Goal: Task Accomplishment & Management: Use online tool/utility

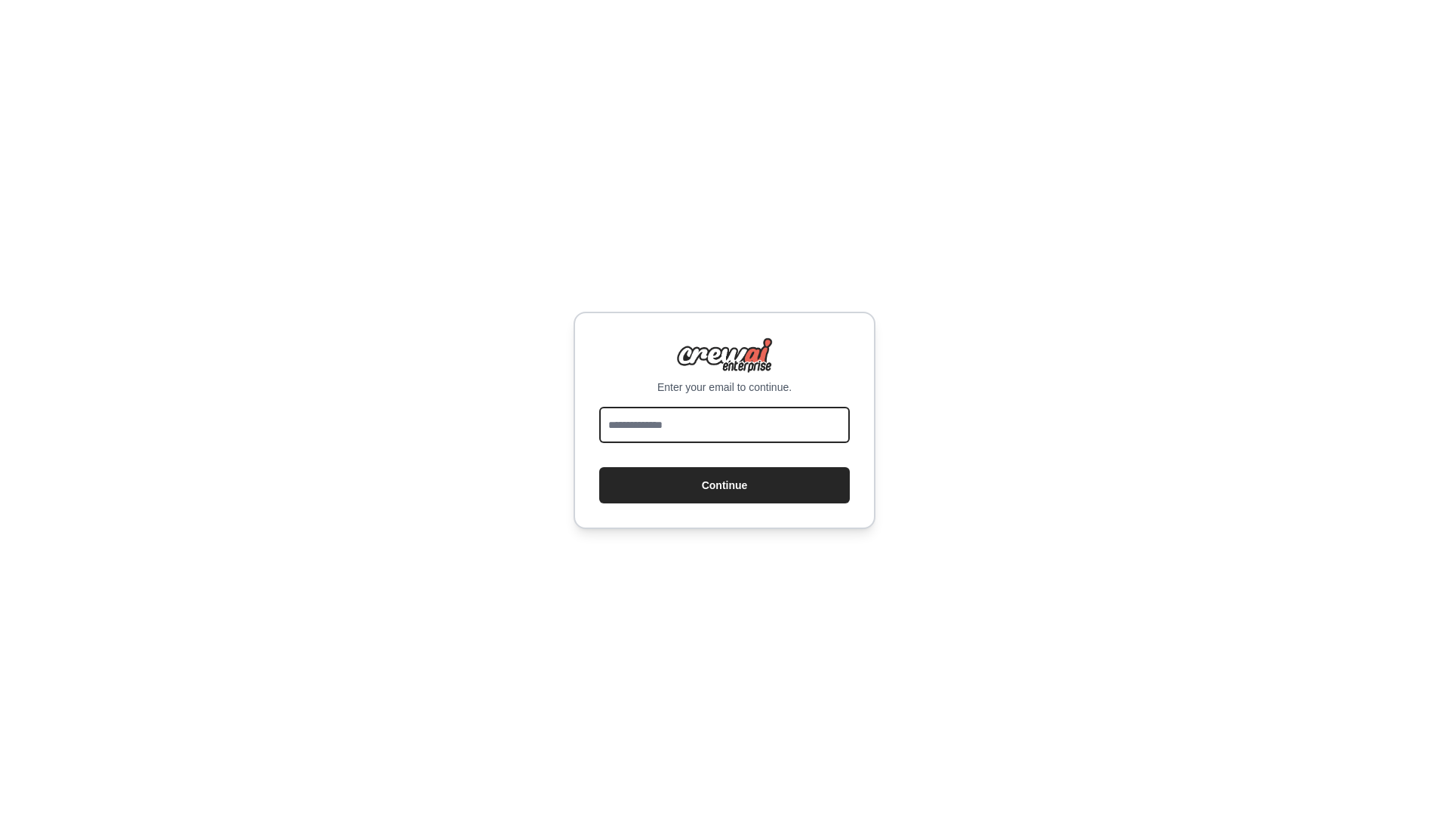
click at [717, 417] on input "email" at bounding box center [724, 425] width 250 height 36
type input "*"
click at [717, 417] on input "*" at bounding box center [724, 425] width 250 height 36
type input "**********"
click at [729, 501] on button "Continue" at bounding box center [724, 486] width 250 height 36
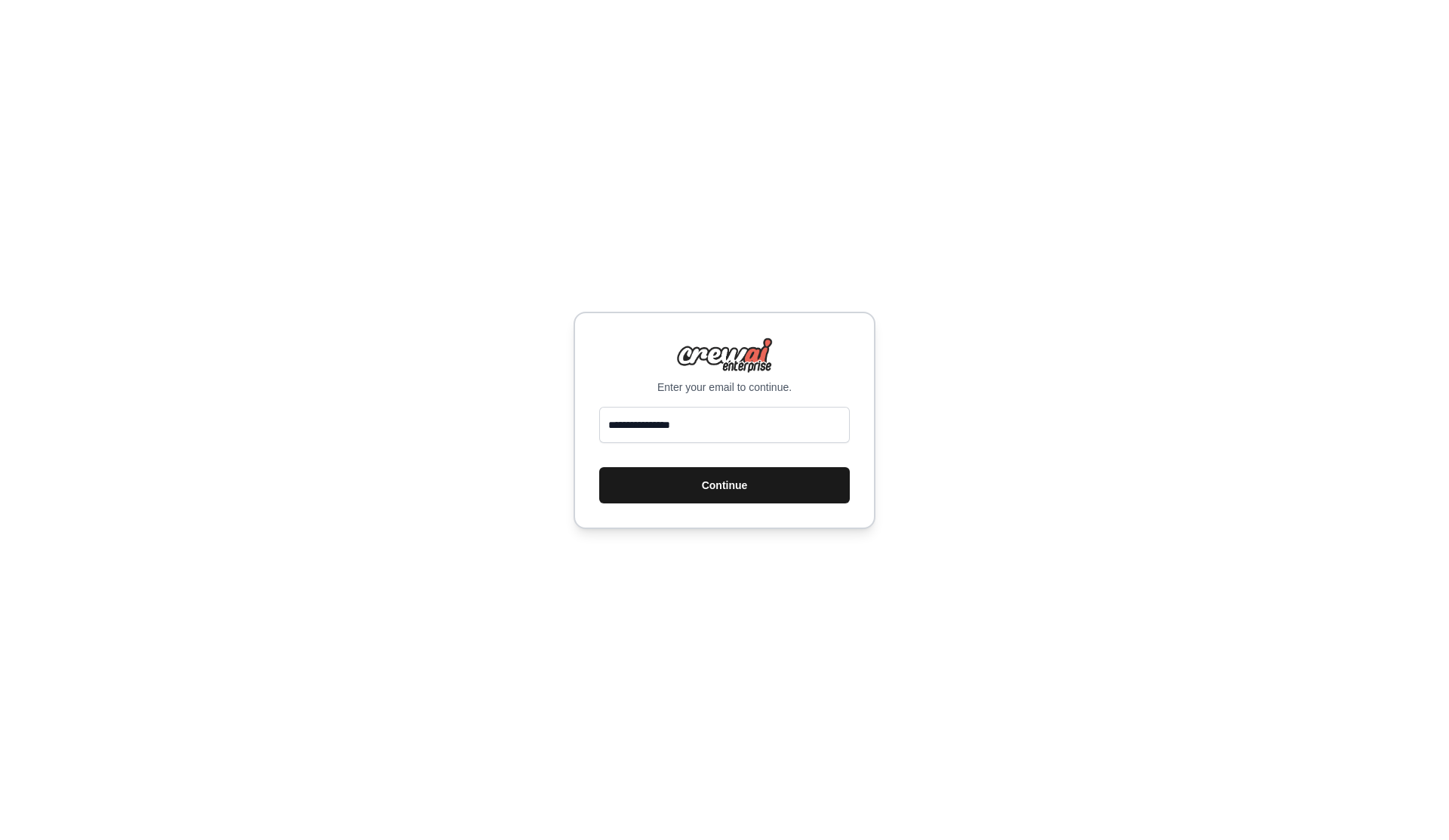
click at [744, 486] on button "Continue" at bounding box center [724, 486] width 250 height 36
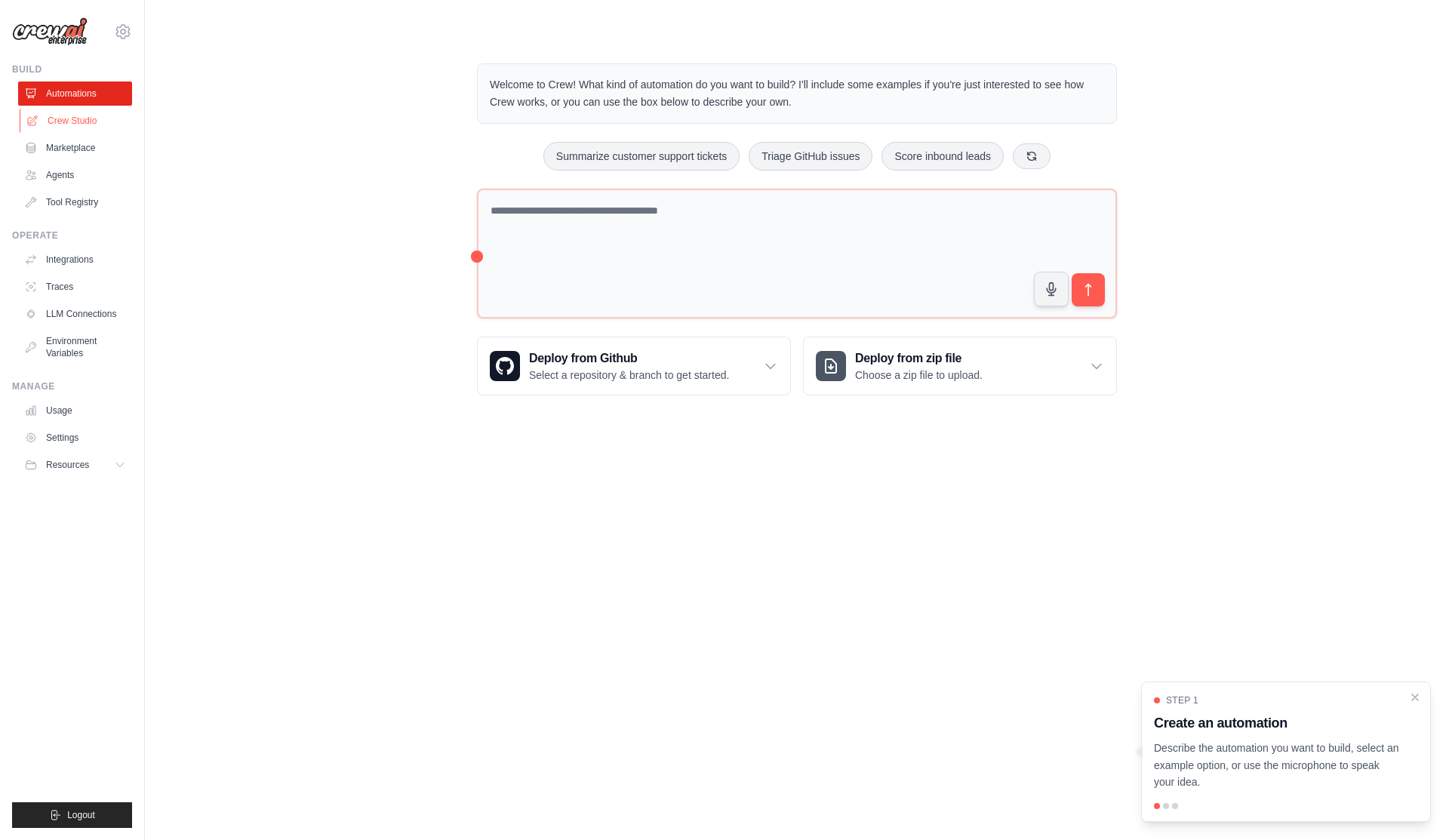
click at [85, 125] on link "Crew Studio" at bounding box center [77, 121] width 114 height 24
click at [85, 150] on link "Marketplace" at bounding box center [77, 147] width 114 height 24
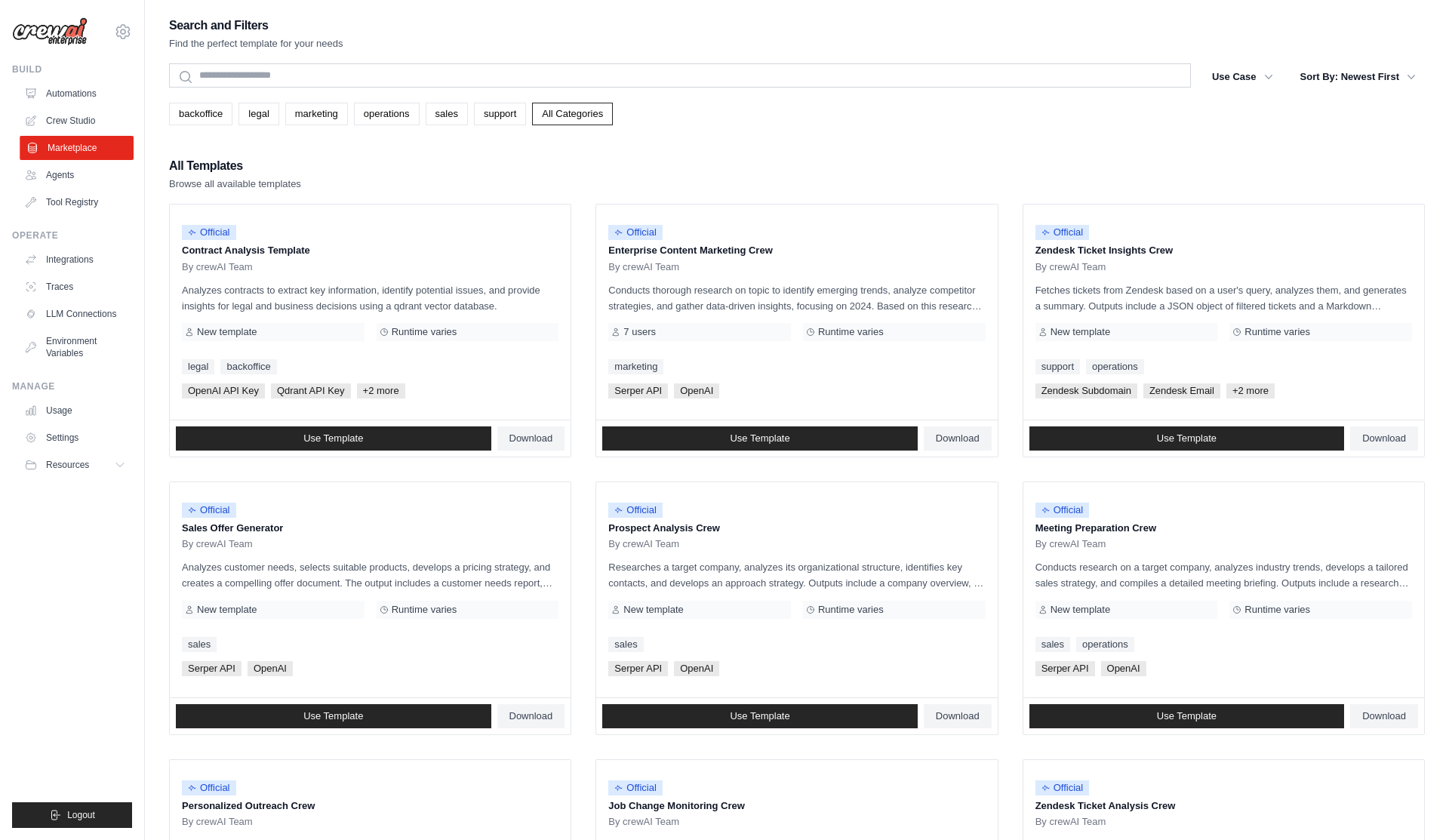
click at [85, 150] on link "Marketplace" at bounding box center [77, 147] width 114 height 24
click at [63, 178] on link "Agents" at bounding box center [77, 175] width 114 height 24
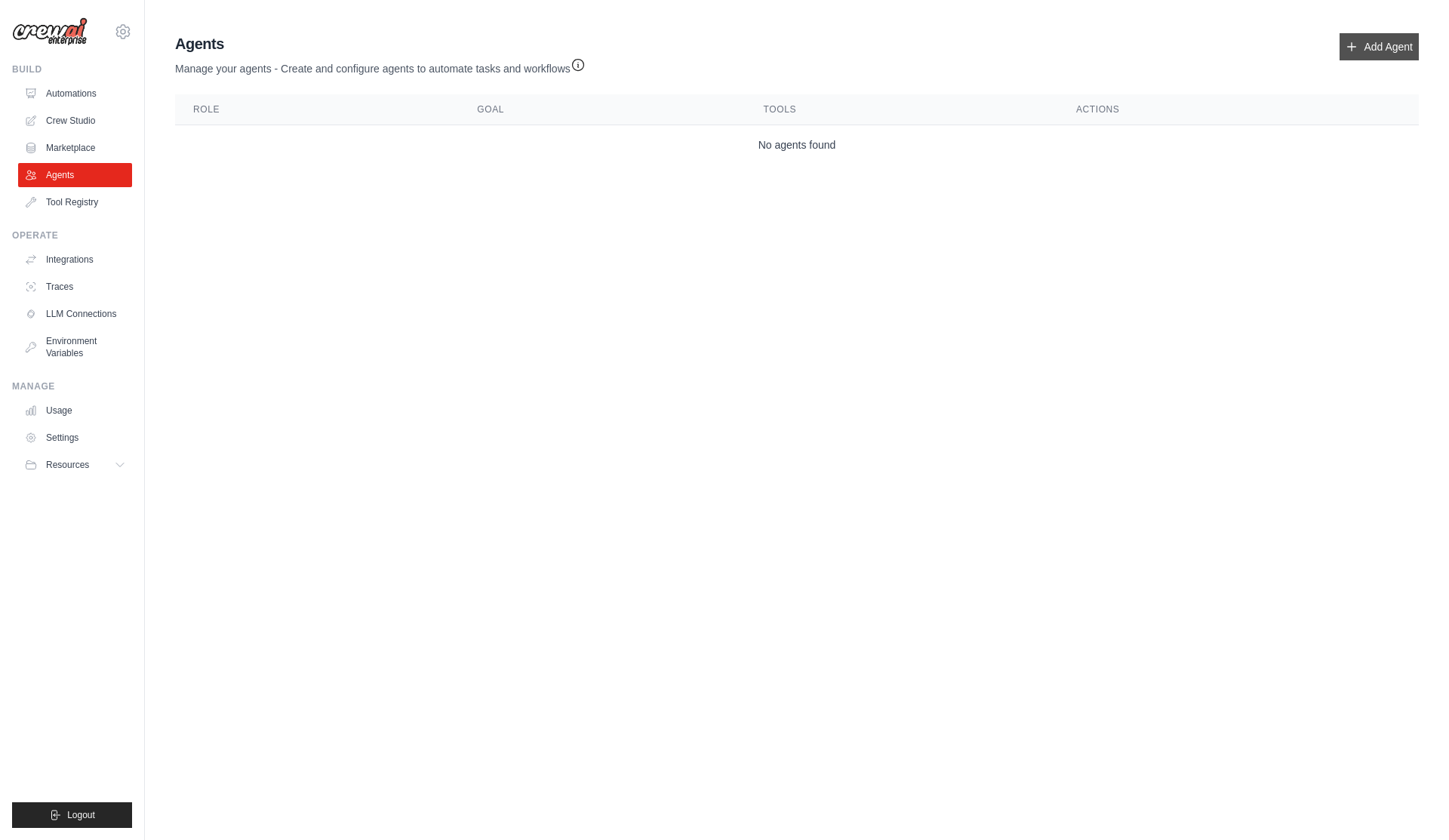
click at [1392, 52] on link "Add Agent" at bounding box center [1379, 46] width 79 height 27
click at [1371, 45] on link "Add Agent" at bounding box center [1379, 46] width 79 height 27
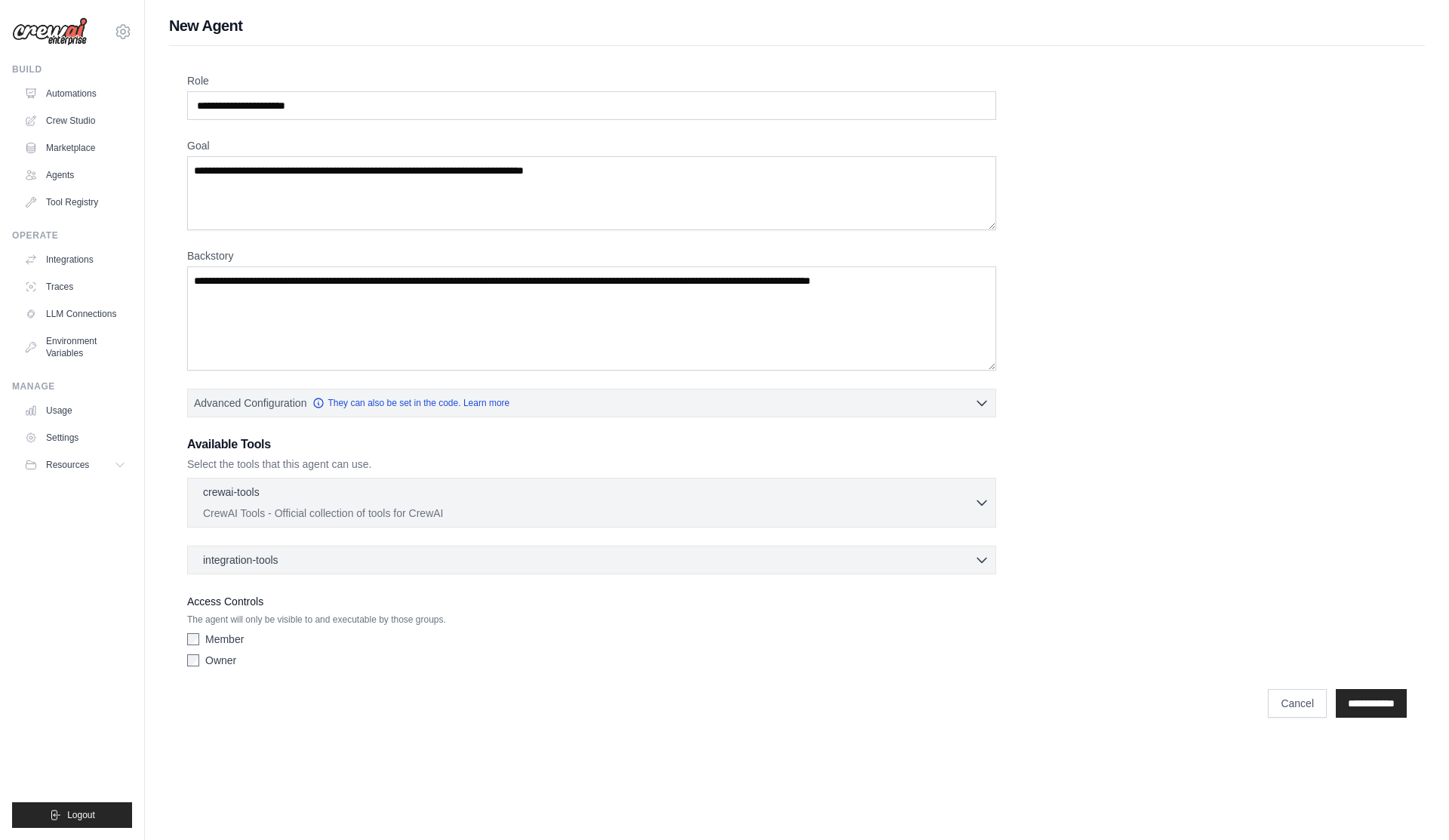
click at [299, 568] on div "integration-tools 0 selected Notion Google Sheets Box Jira" at bounding box center [592, 560] width 809 height 28
click at [985, 563] on icon "button" at bounding box center [981, 559] width 15 height 15
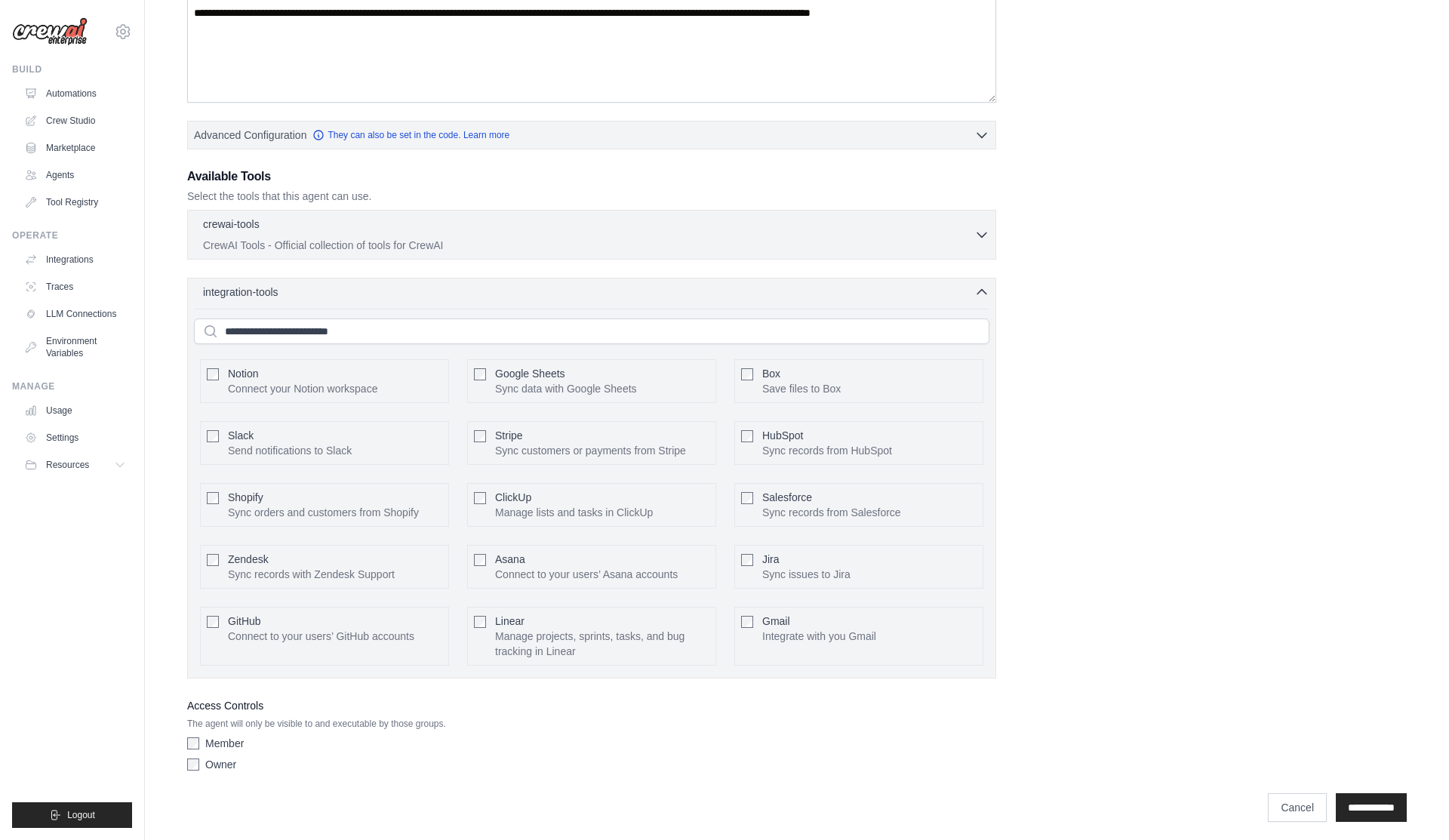
scroll to position [274, 0]
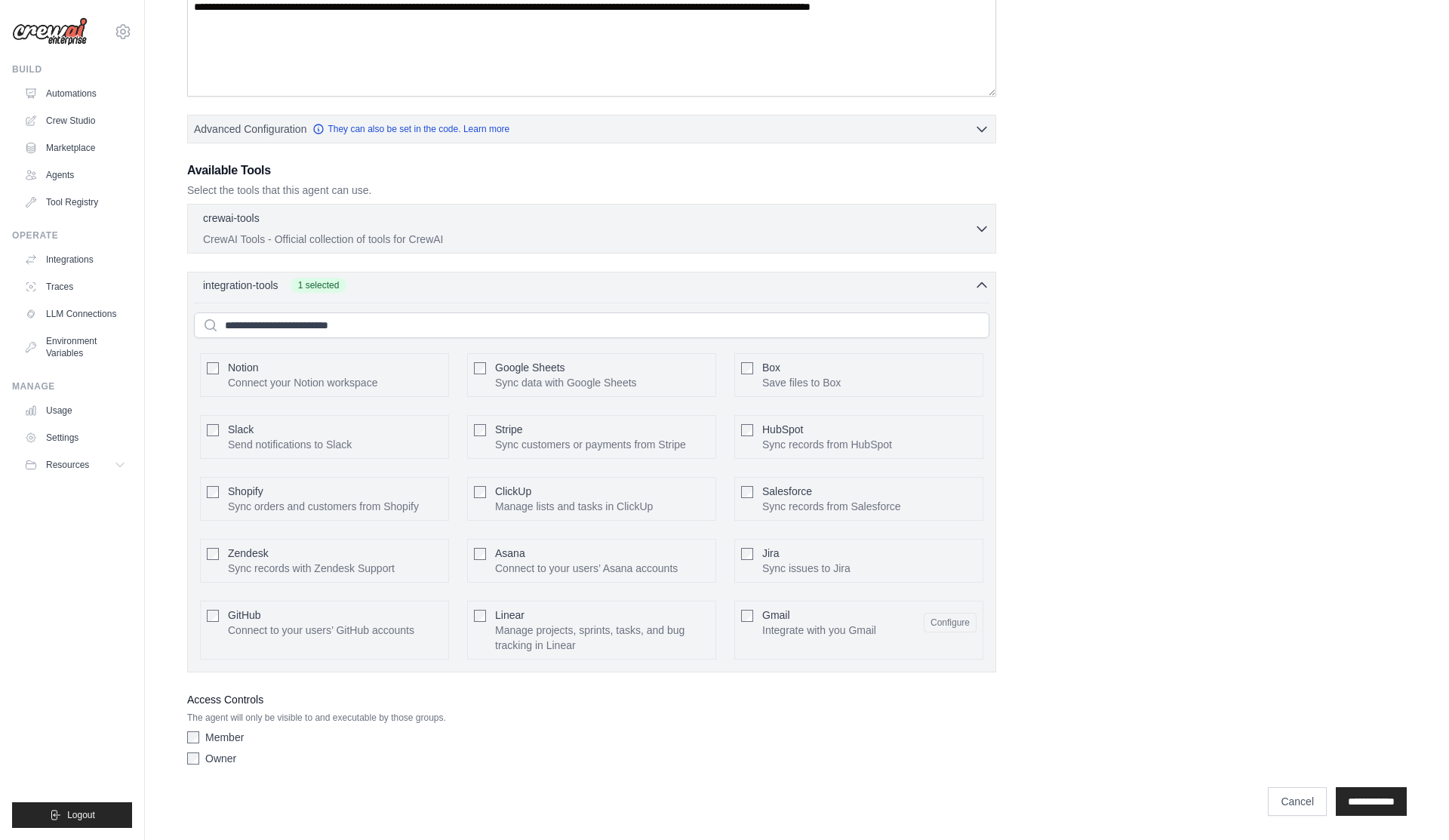
click at [980, 292] on icon "button" at bounding box center [981, 285] width 15 height 15
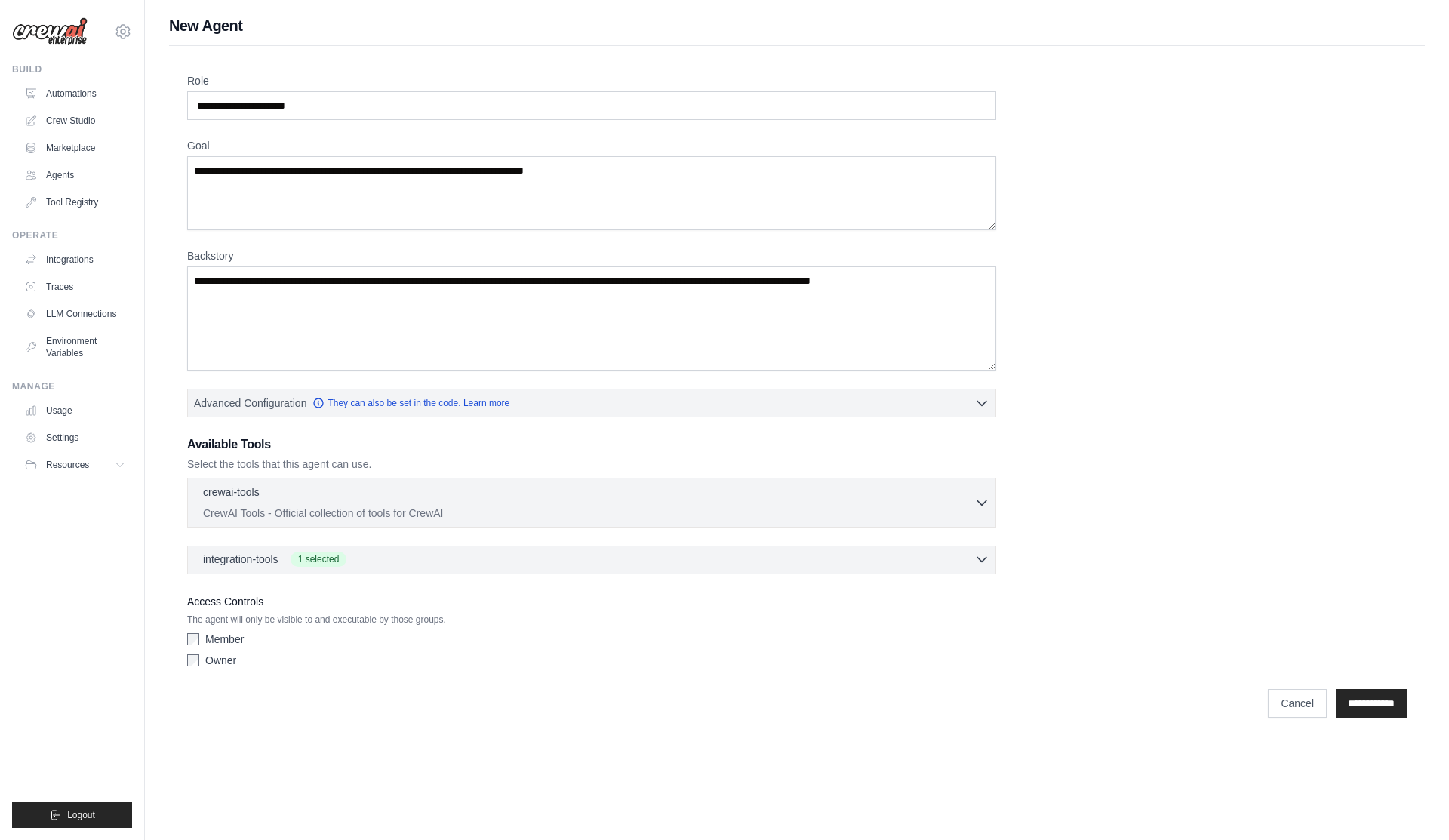
scroll to position [0, 0]
click at [976, 512] on button "crewai-tools 0 selected CrewAI Tools - Official collection of tools for CrewAI" at bounding box center [592, 502] width 795 height 36
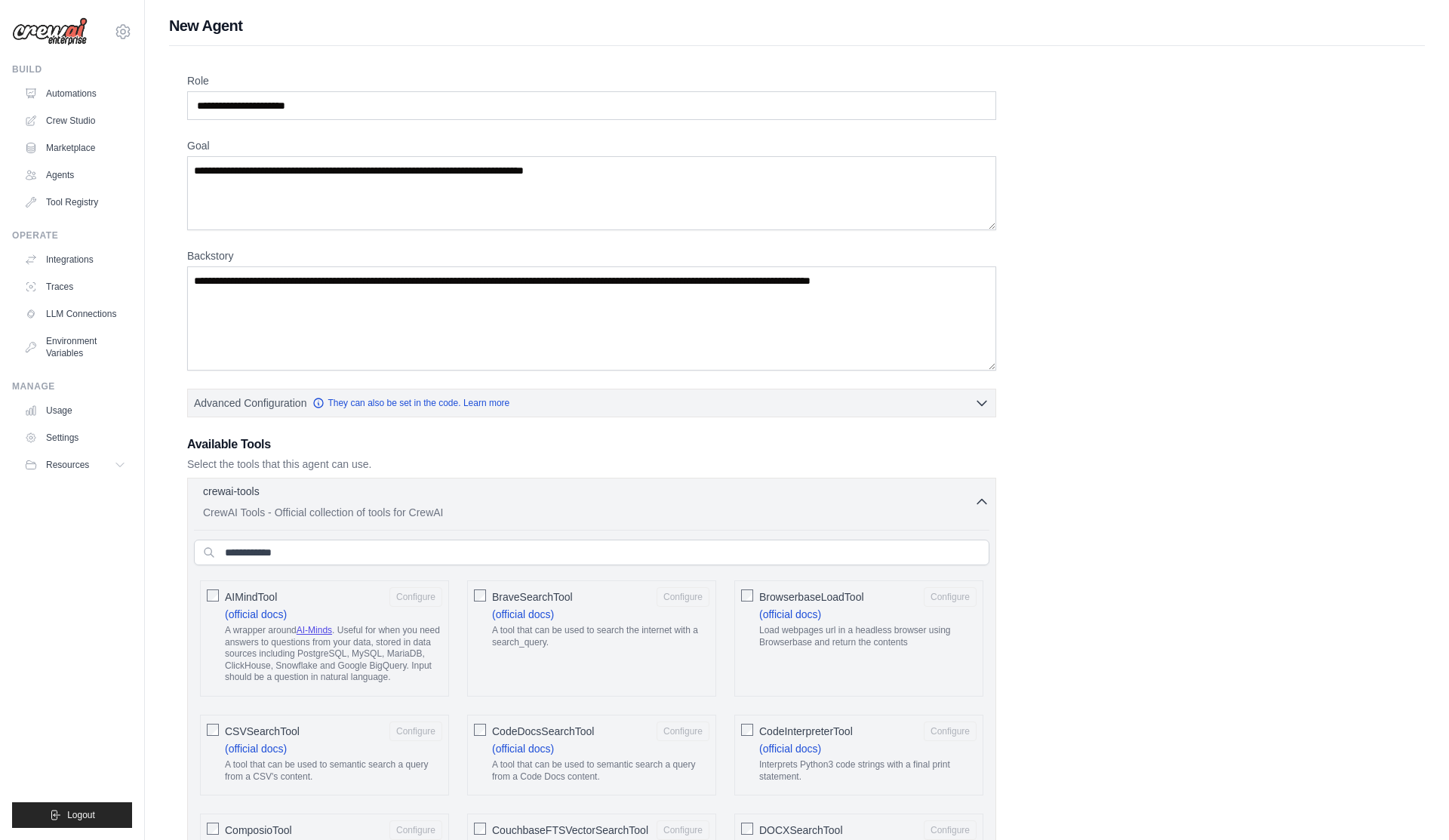
click at [980, 501] on icon "button" at bounding box center [982, 501] width 9 height 4
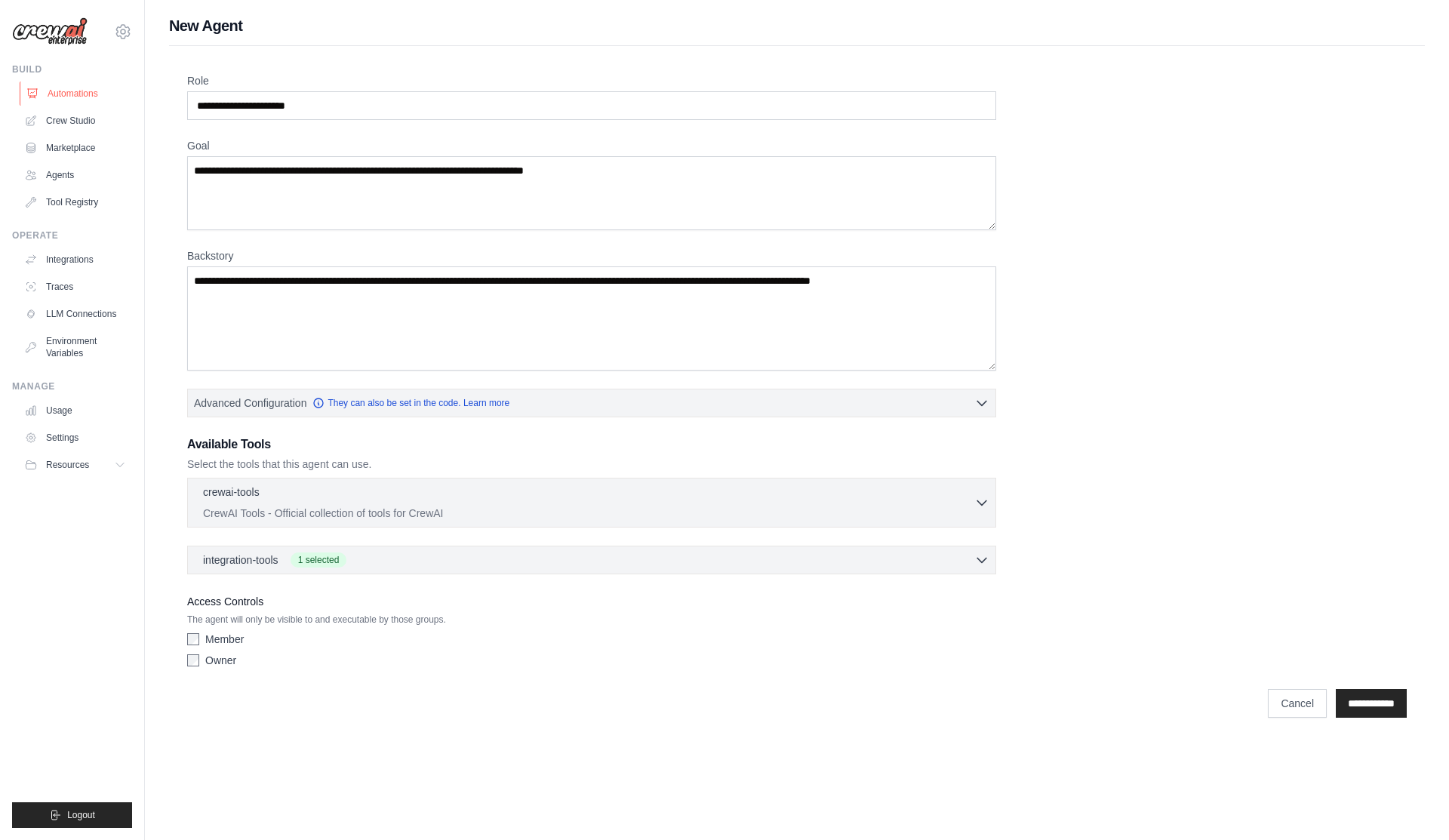
click at [76, 100] on link "Automations" at bounding box center [77, 93] width 114 height 24
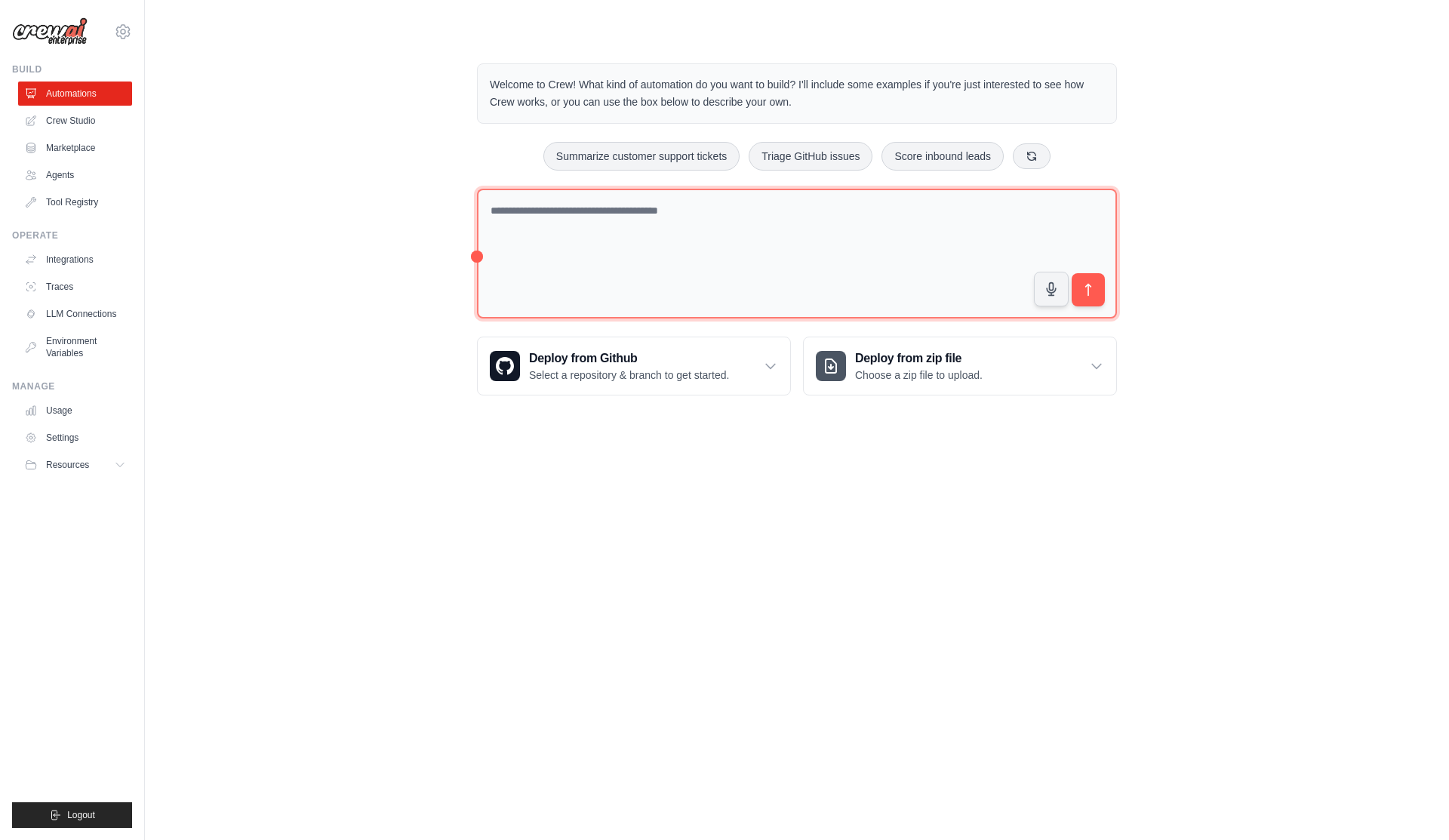
click at [615, 279] on textarea at bounding box center [797, 254] width 640 height 130
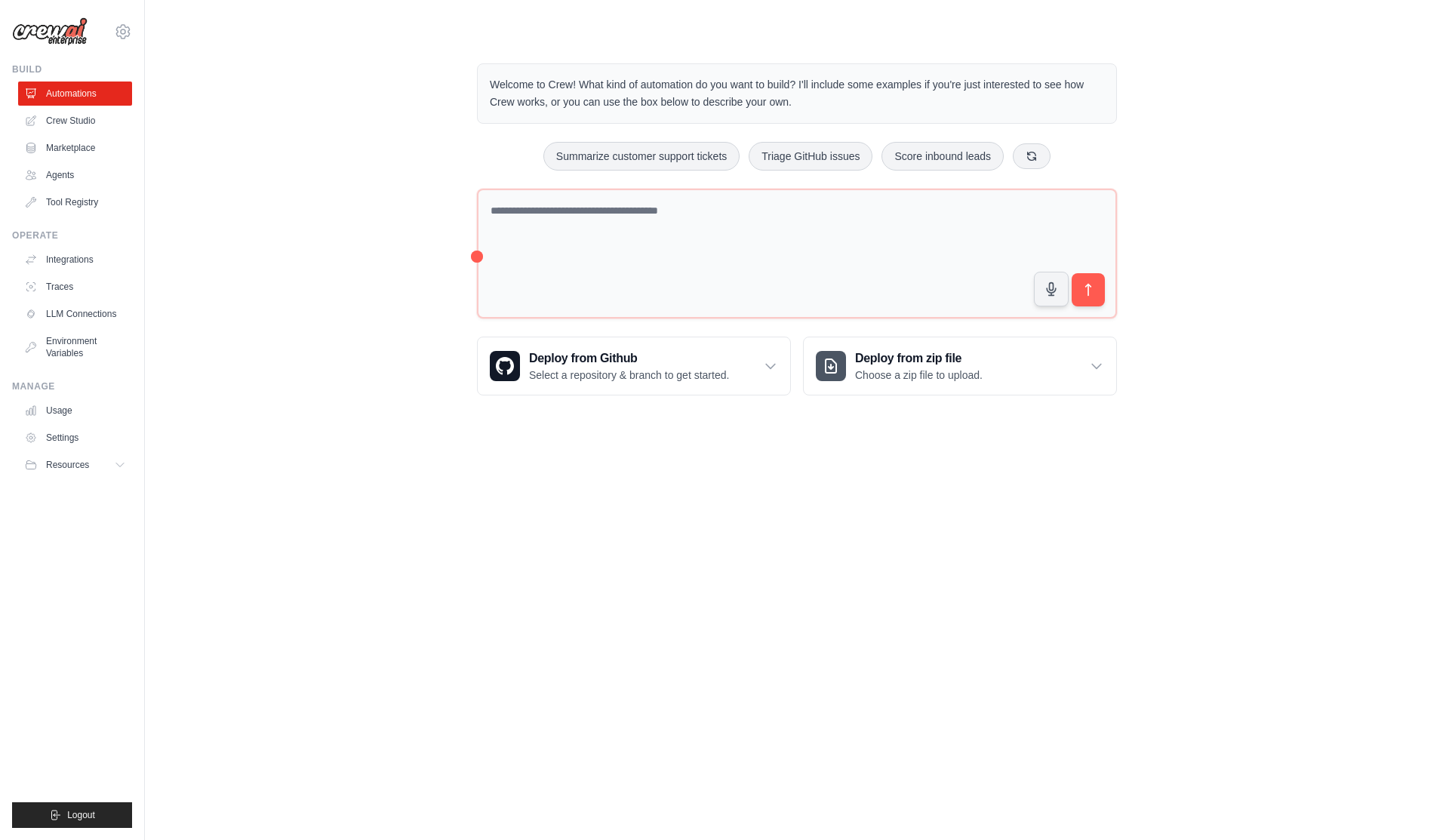
click at [258, 411] on div "Welcome to Crew! What kind of automation do you want to build? I'll include som…" at bounding box center [797, 229] width 1256 height 380
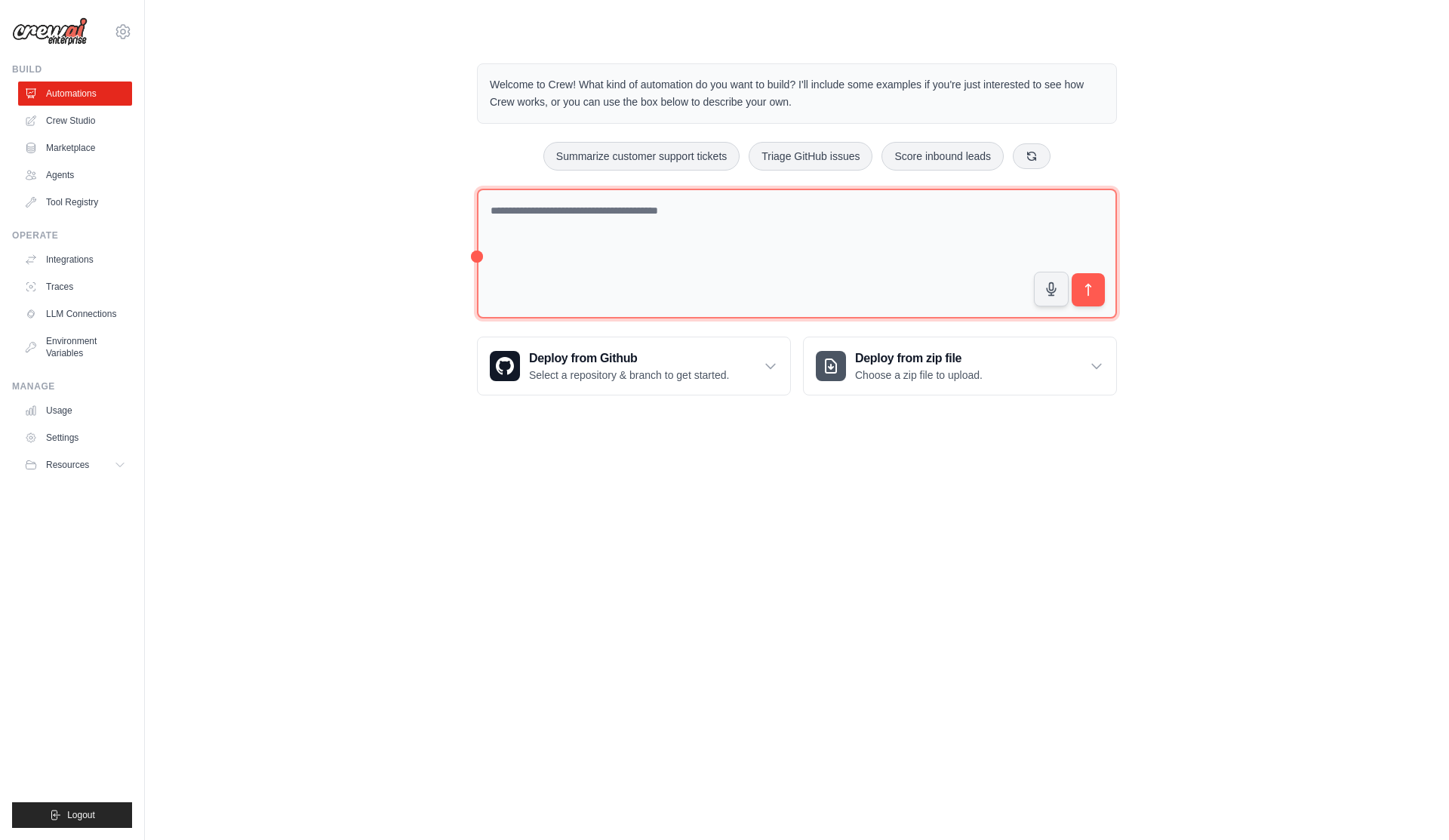
click at [514, 229] on textarea at bounding box center [797, 254] width 640 height 130
type textarea "**********"
click at [957, 241] on textarea "**********" at bounding box center [797, 254] width 640 height 130
click at [970, 227] on textarea "**********" at bounding box center [797, 254] width 640 height 130
type textarea "**********"
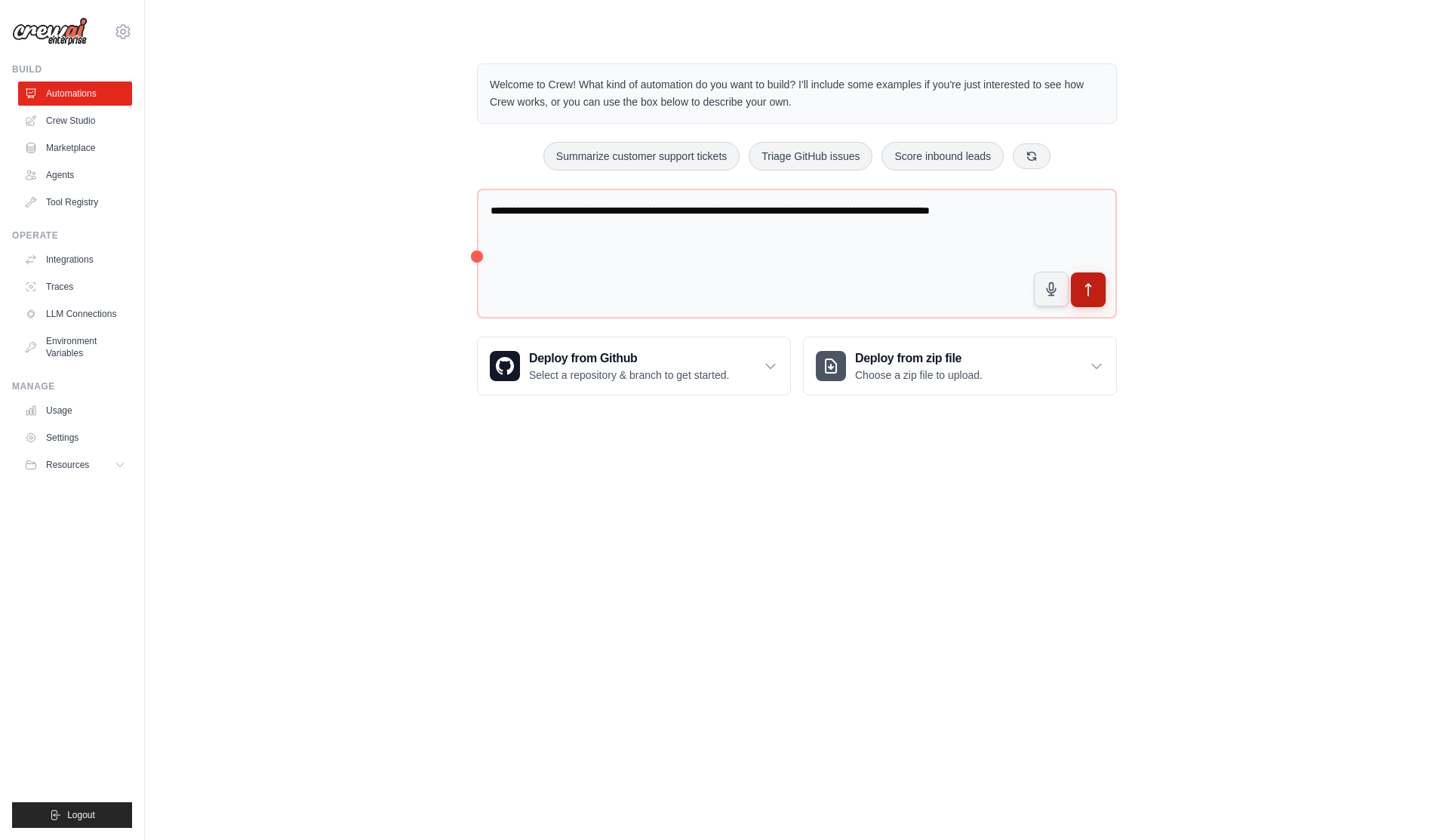
click at [1096, 286] on button "submit" at bounding box center [1088, 290] width 34 height 34
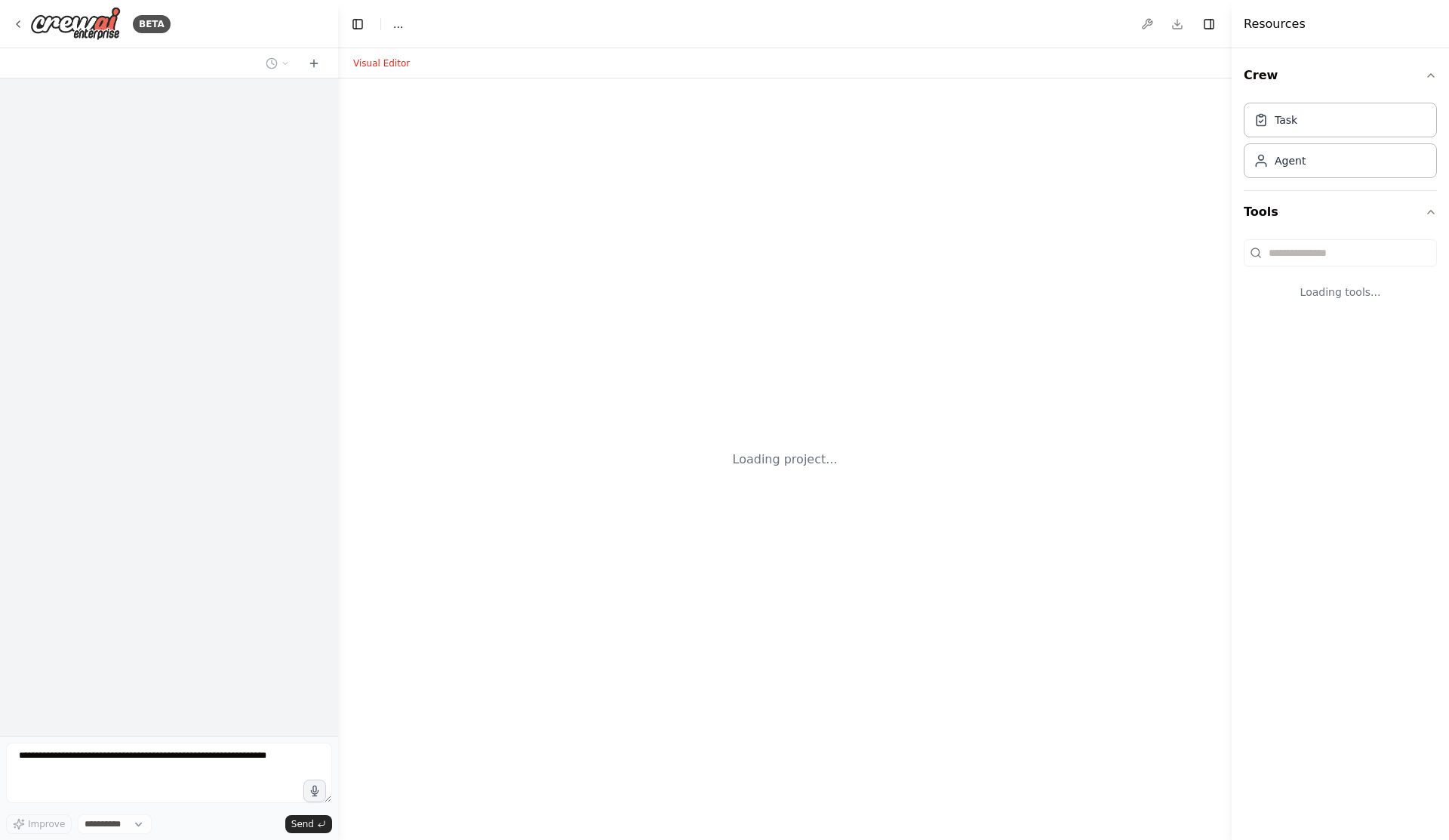
select select "****"
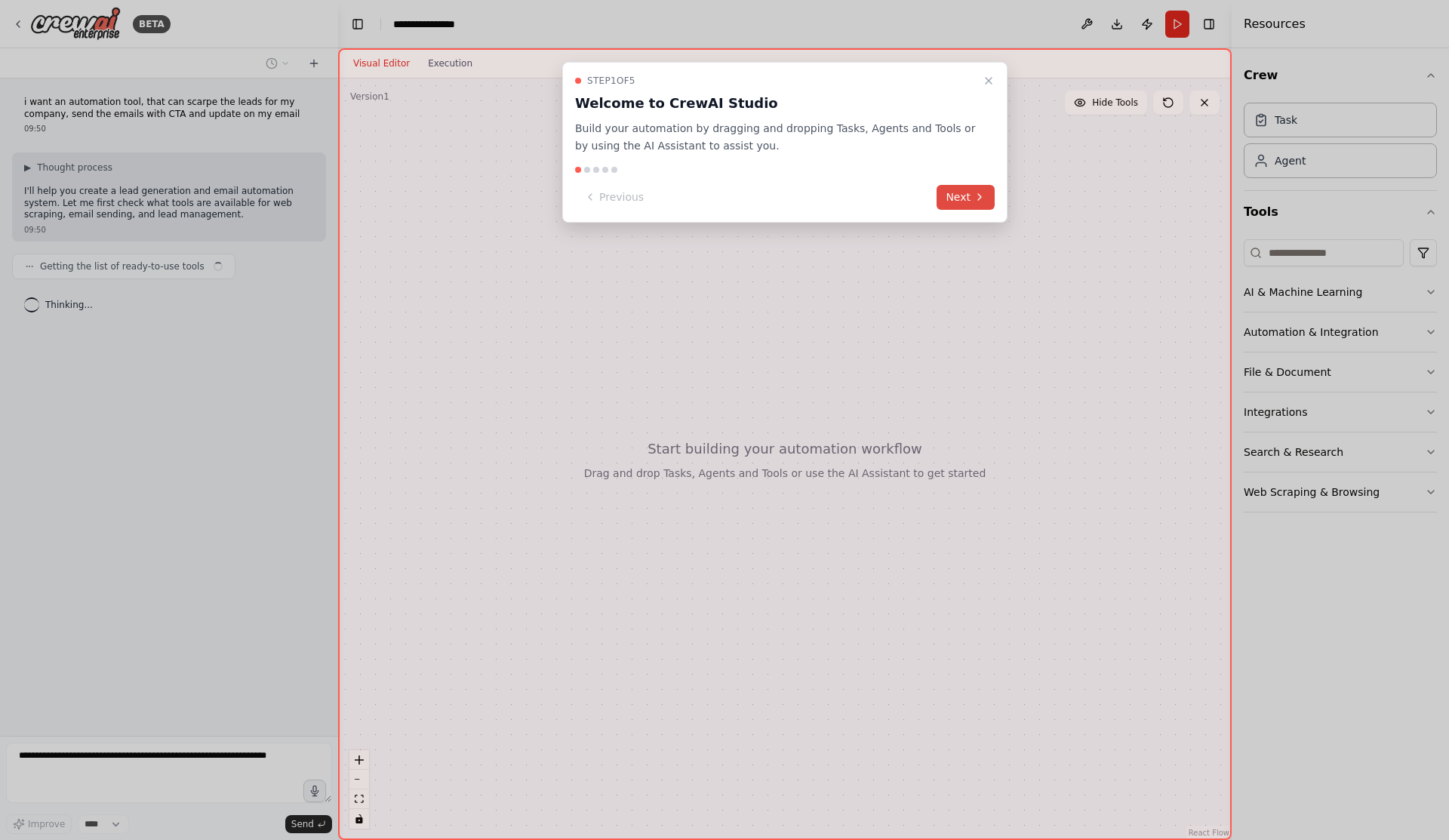
click at [975, 197] on icon at bounding box center [980, 197] width 12 height 12
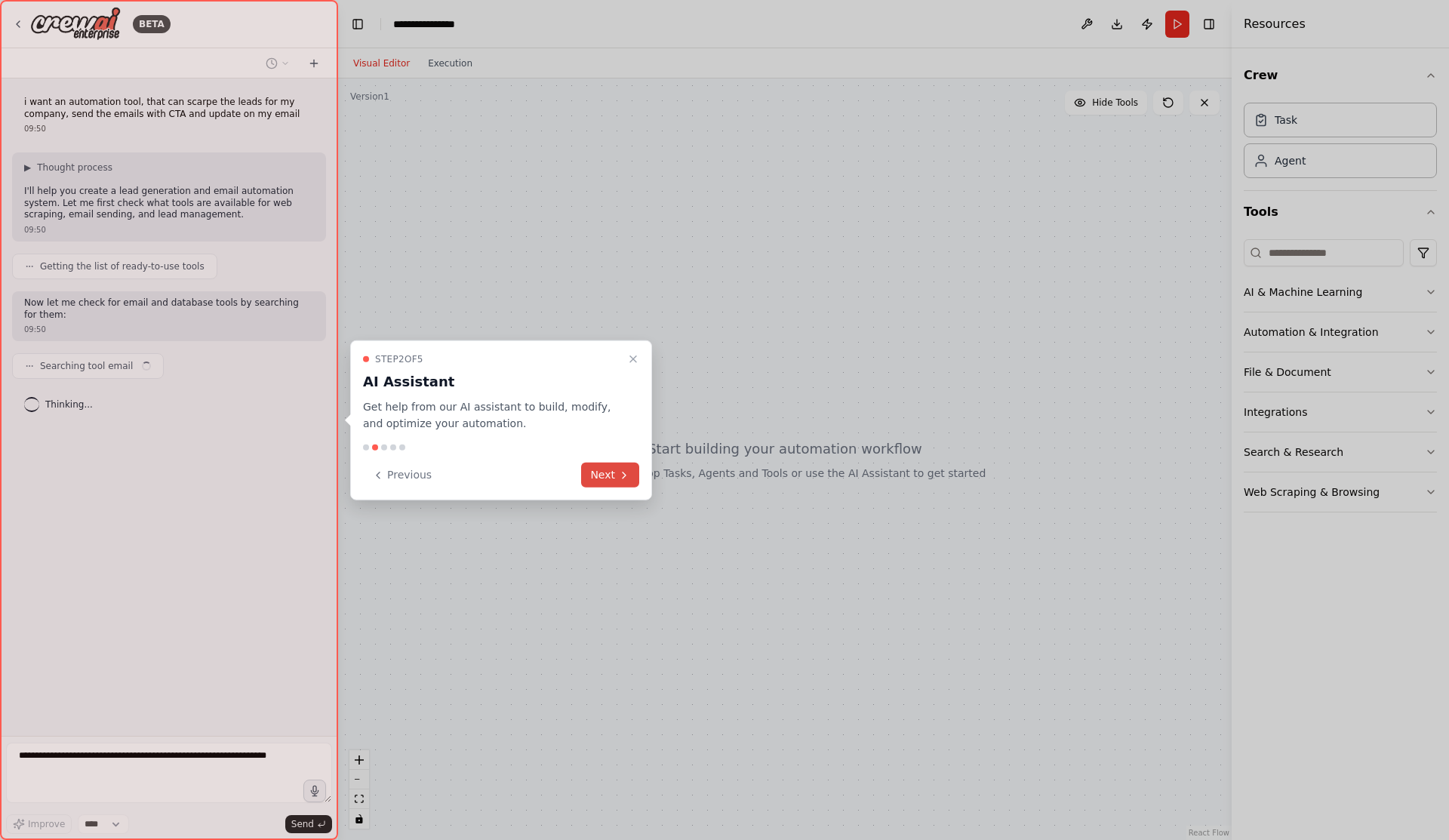
click at [612, 473] on button "Next" at bounding box center [610, 474] width 58 height 25
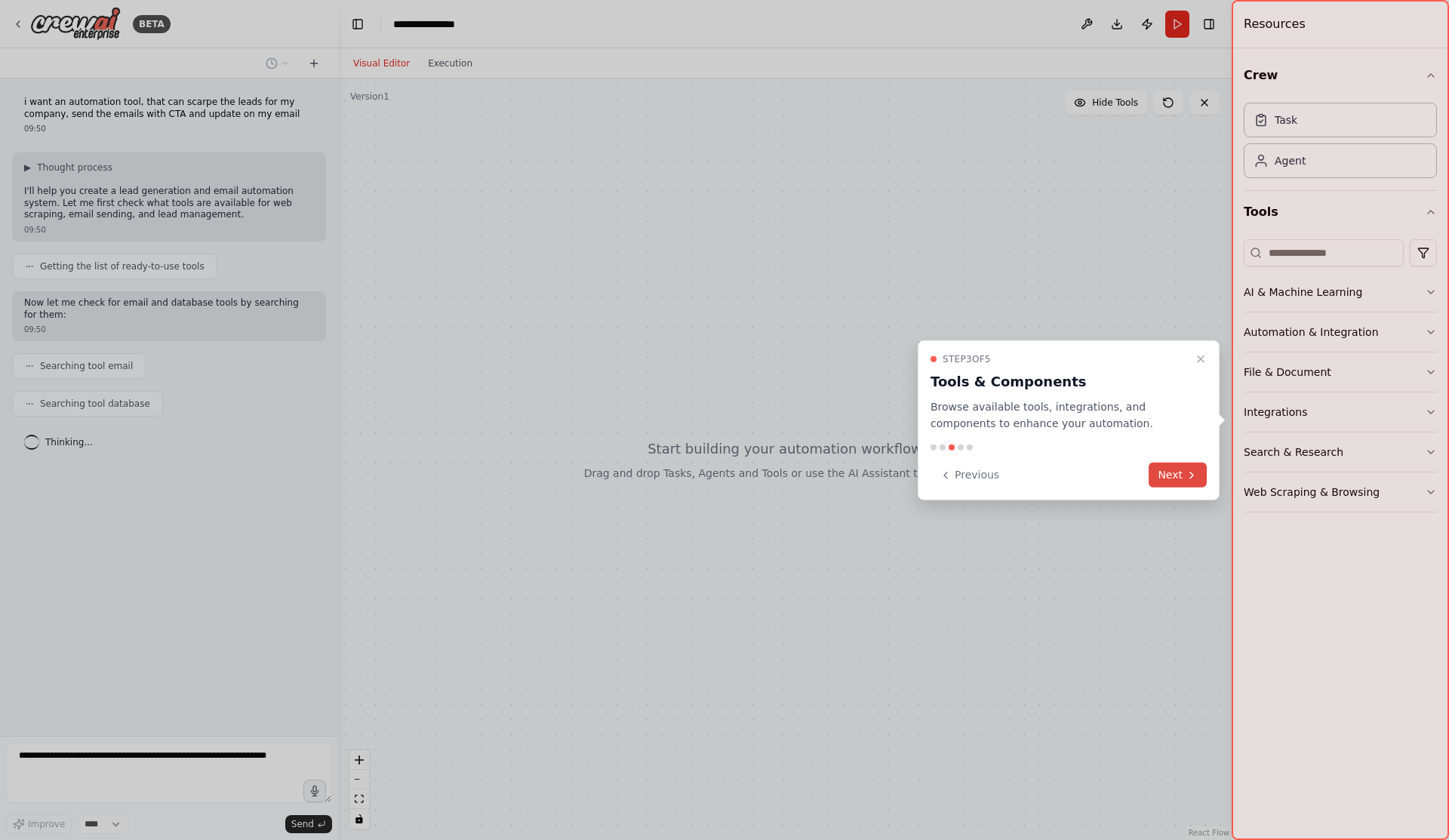
click at [1190, 472] on icon at bounding box center [1191, 474] width 3 height 6
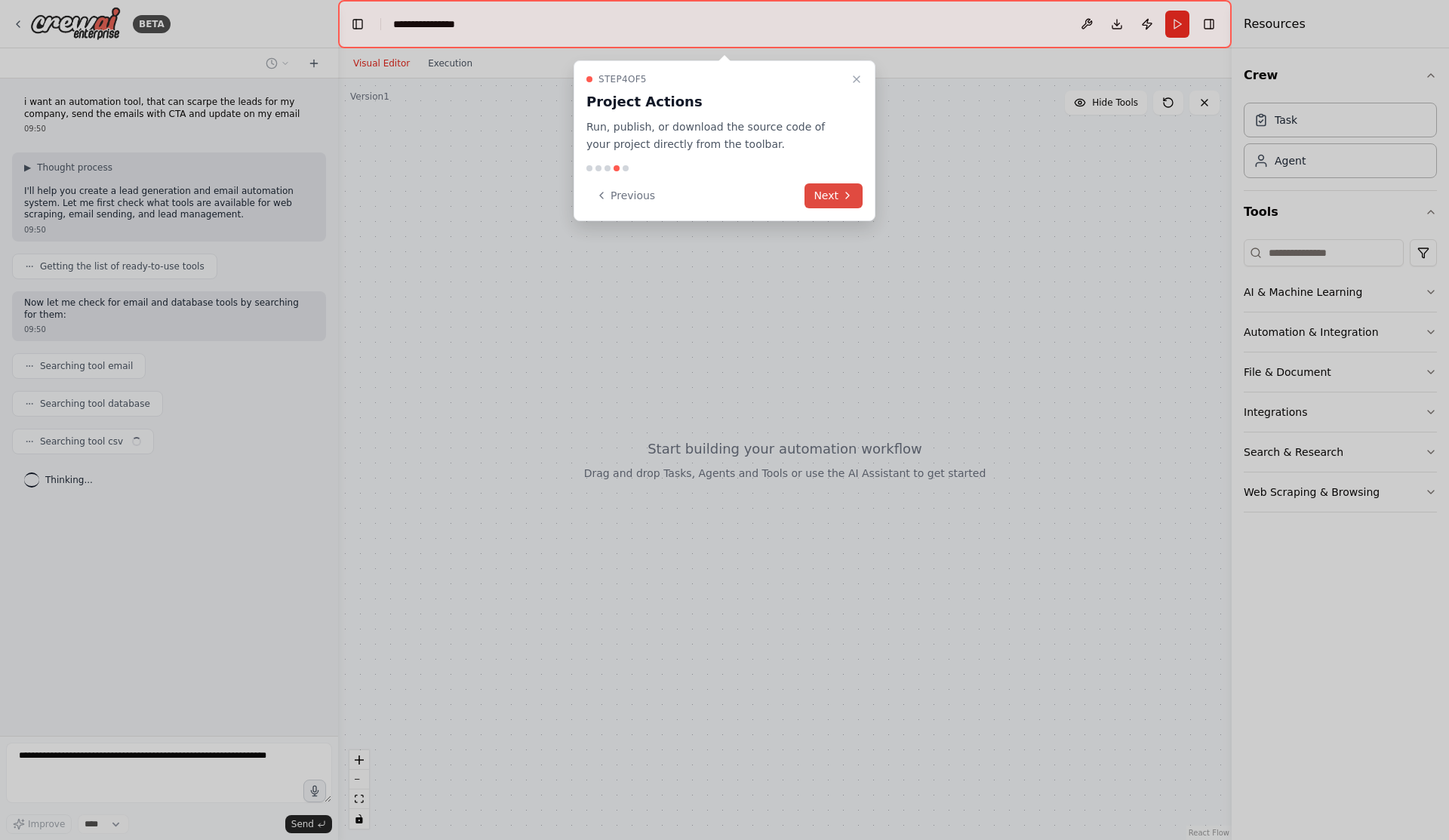
click at [851, 198] on icon at bounding box center [847, 196] width 12 height 12
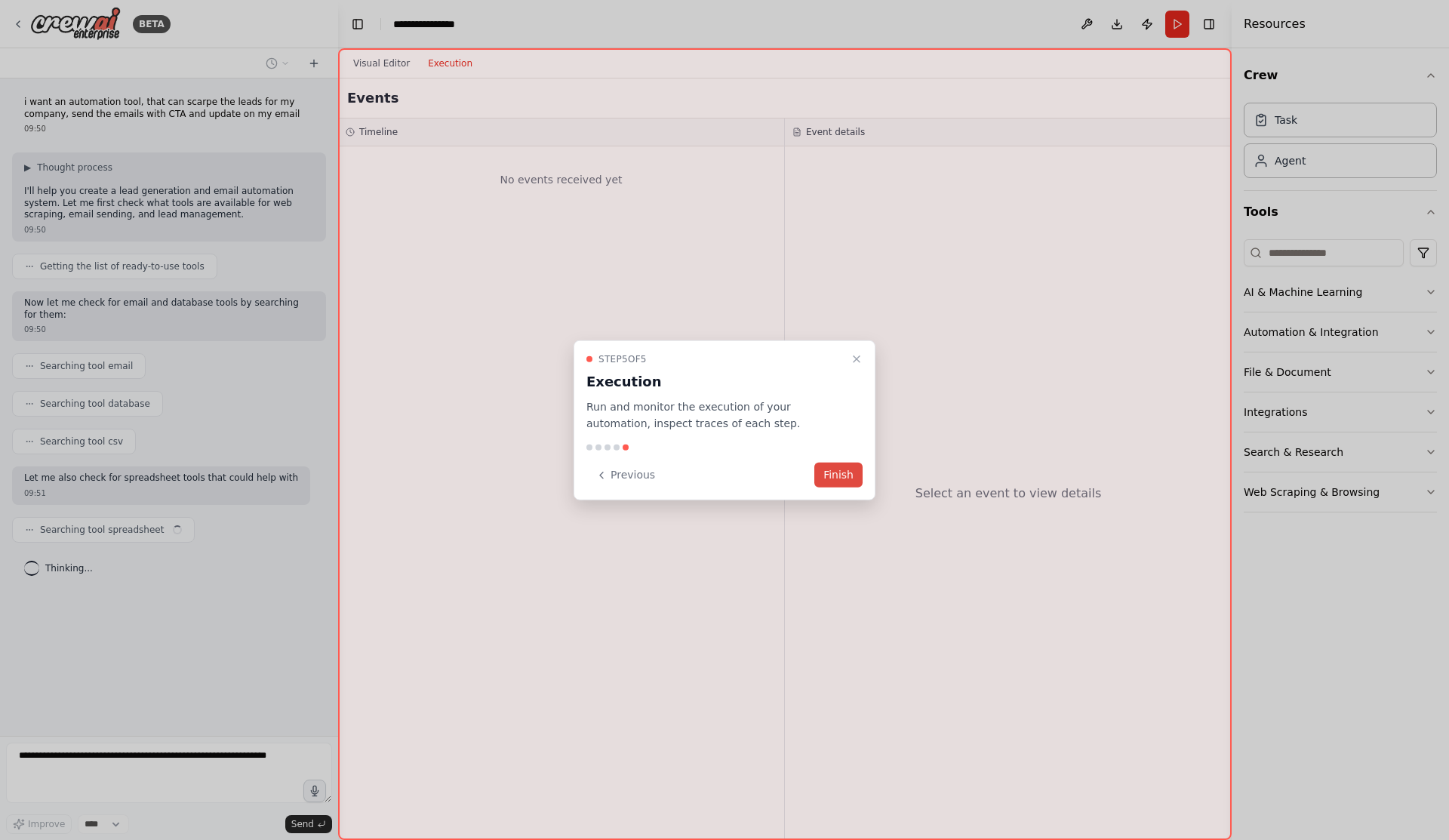
click at [846, 479] on button "Finish" at bounding box center [838, 474] width 48 height 25
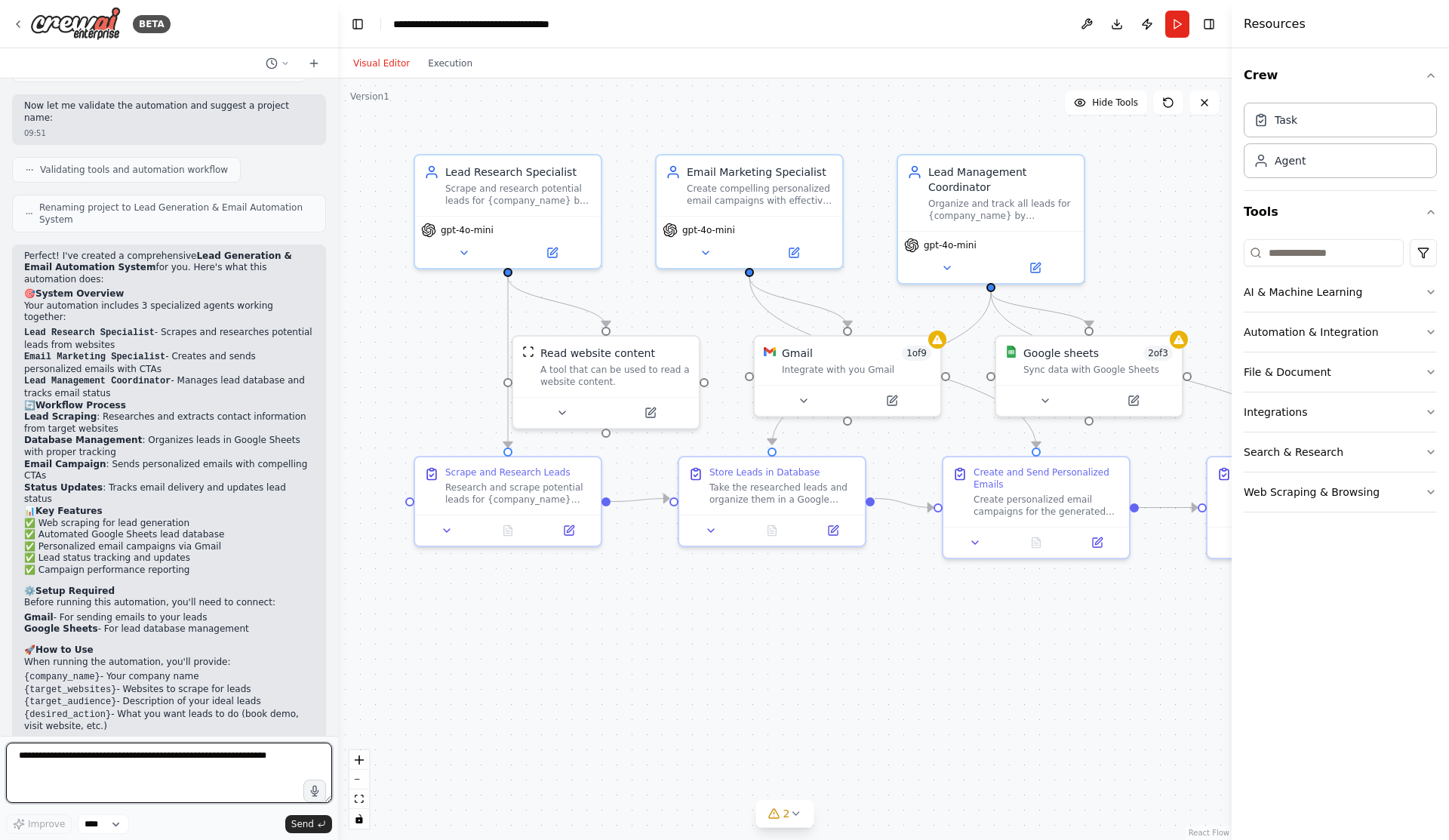
scroll to position [931, 0]
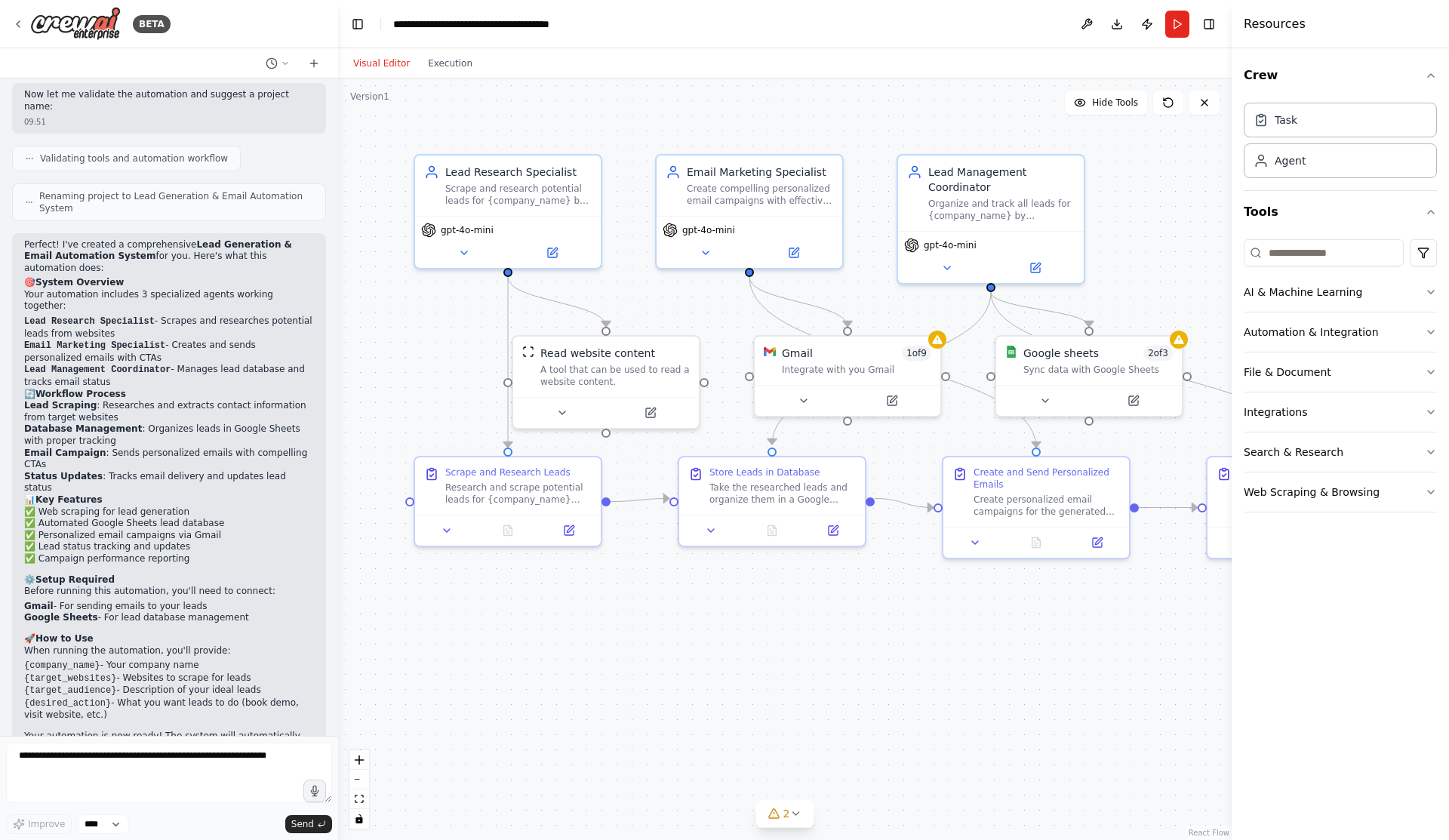
drag, startPoint x: 88, startPoint y: 649, endPoint x: 34, endPoint y: 606, distance: 69.0
click at [34, 660] on ul "{company_name} - Your company name {target_websites} - Websites to scrape for l…" at bounding box center [169, 691] width 290 height 62
click at [89, 697] on li "{desired_action} - What you want leads to do (book demo, visit website, etc.)" at bounding box center [169, 709] width 290 height 24
drag, startPoint x: 89, startPoint y: 653, endPoint x: 19, endPoint y: 601, distance: 87.2
click at [19, 601] on div "Perfect! I've created a comprehensive Lead Generation & Email Automation System…" at bounding box center [169, 515] width 314 height 565
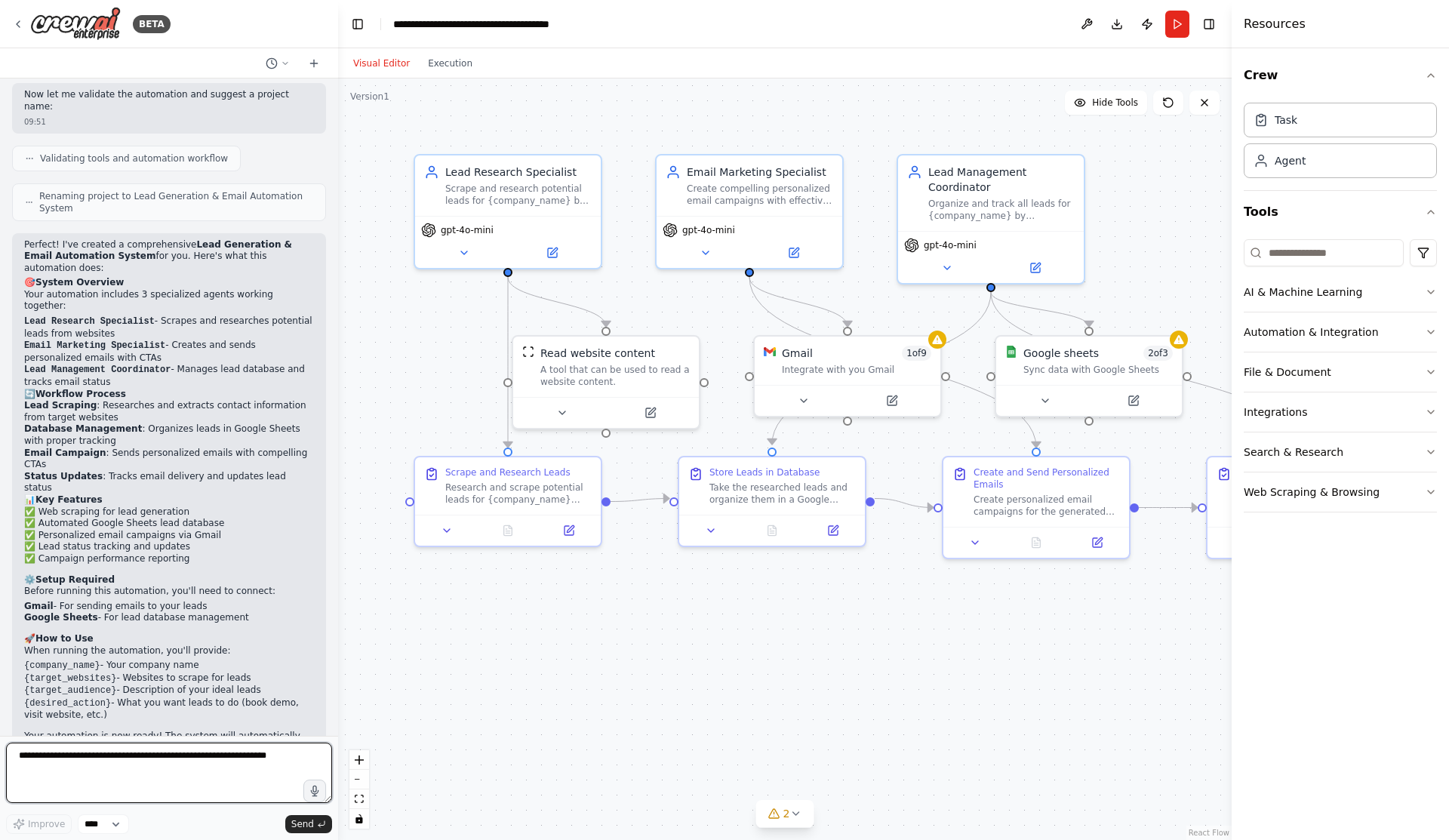
click at [65, 753] on textarea at bounding box center [169, 773] width 326 height 60
paste textarea "**********"
type textarea "**********"
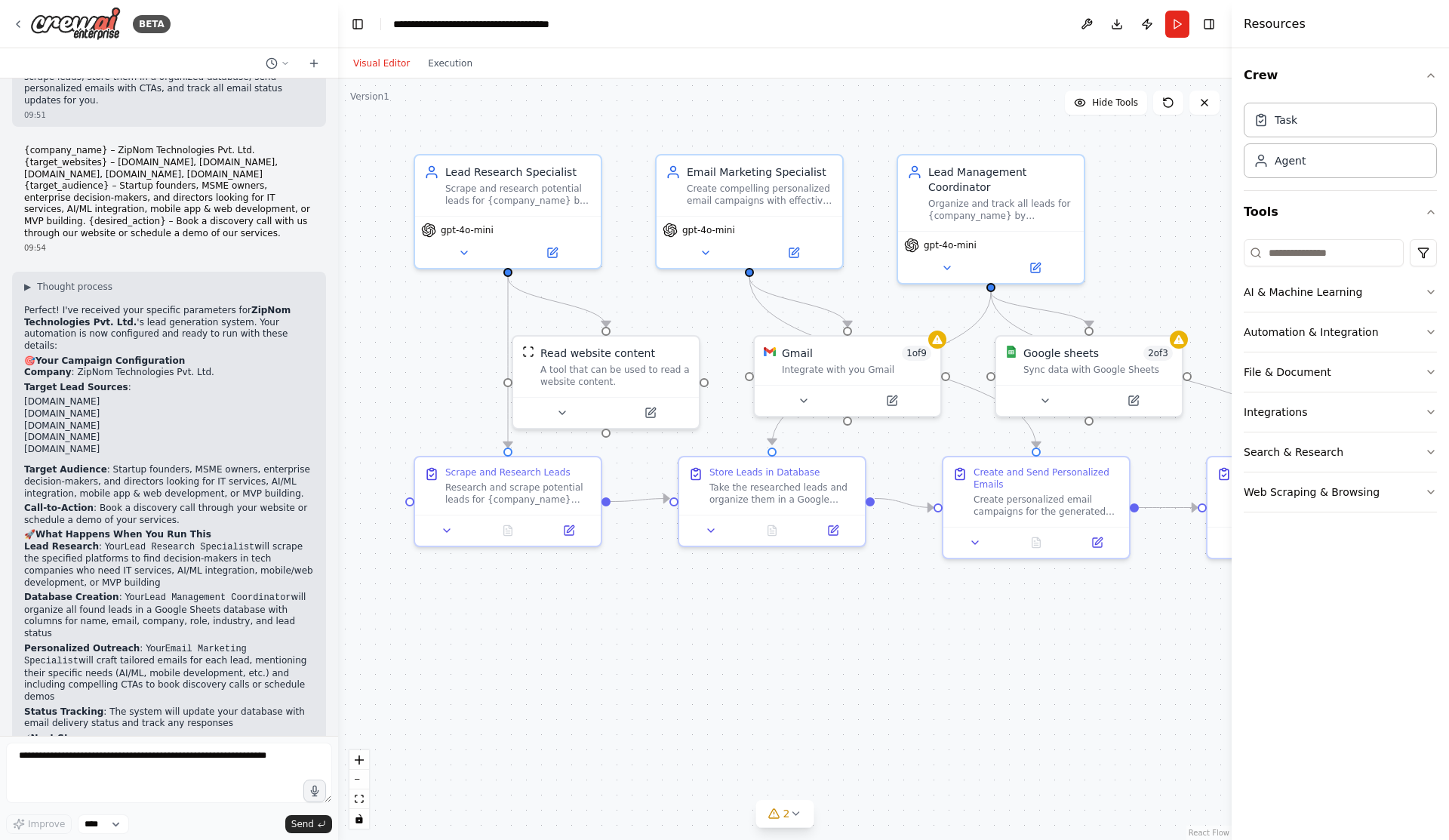
scroll to position [1614, 0]
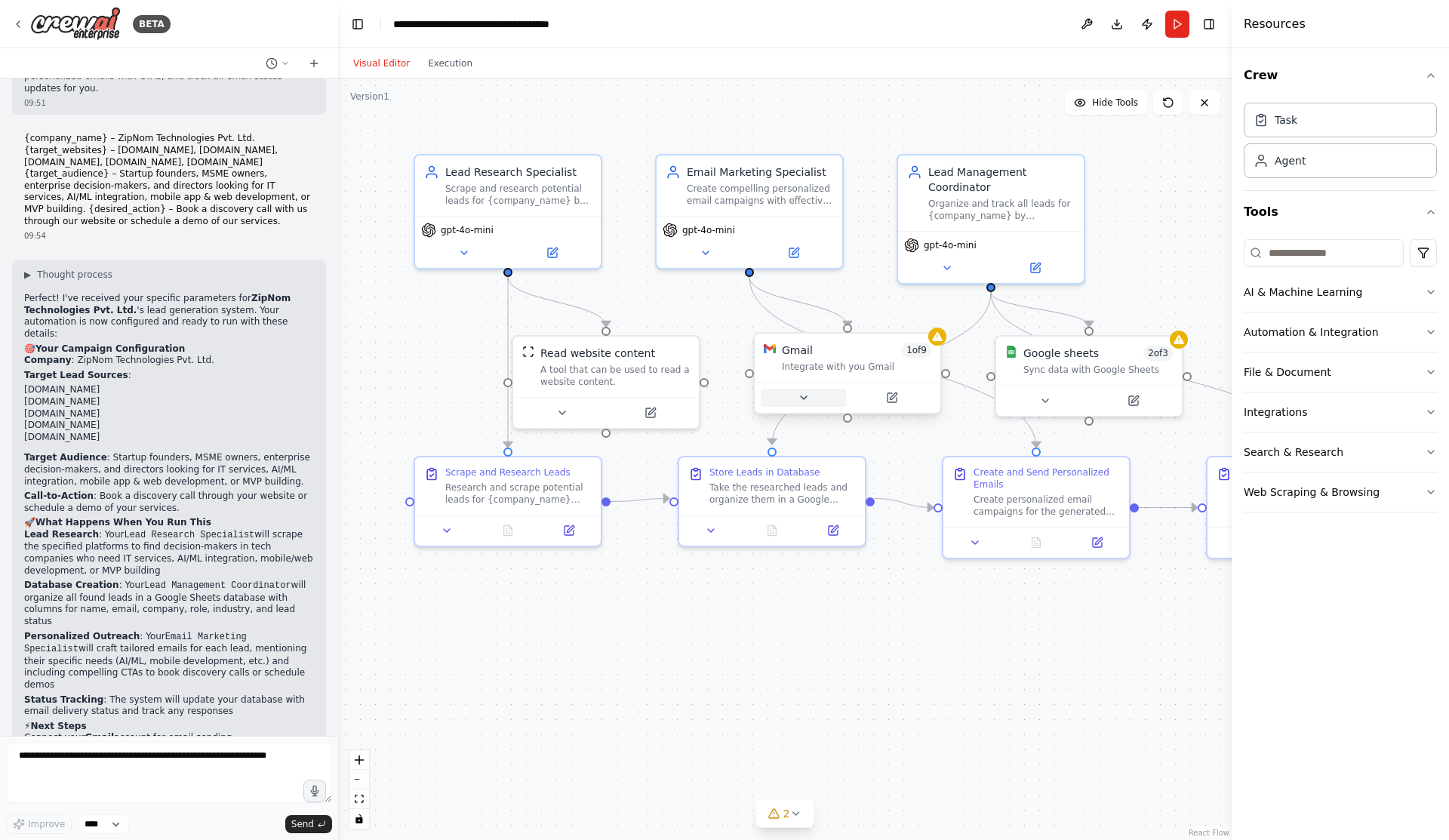
click at [806, 398] on icon at bounding box center [804, 398] width 12 height 12
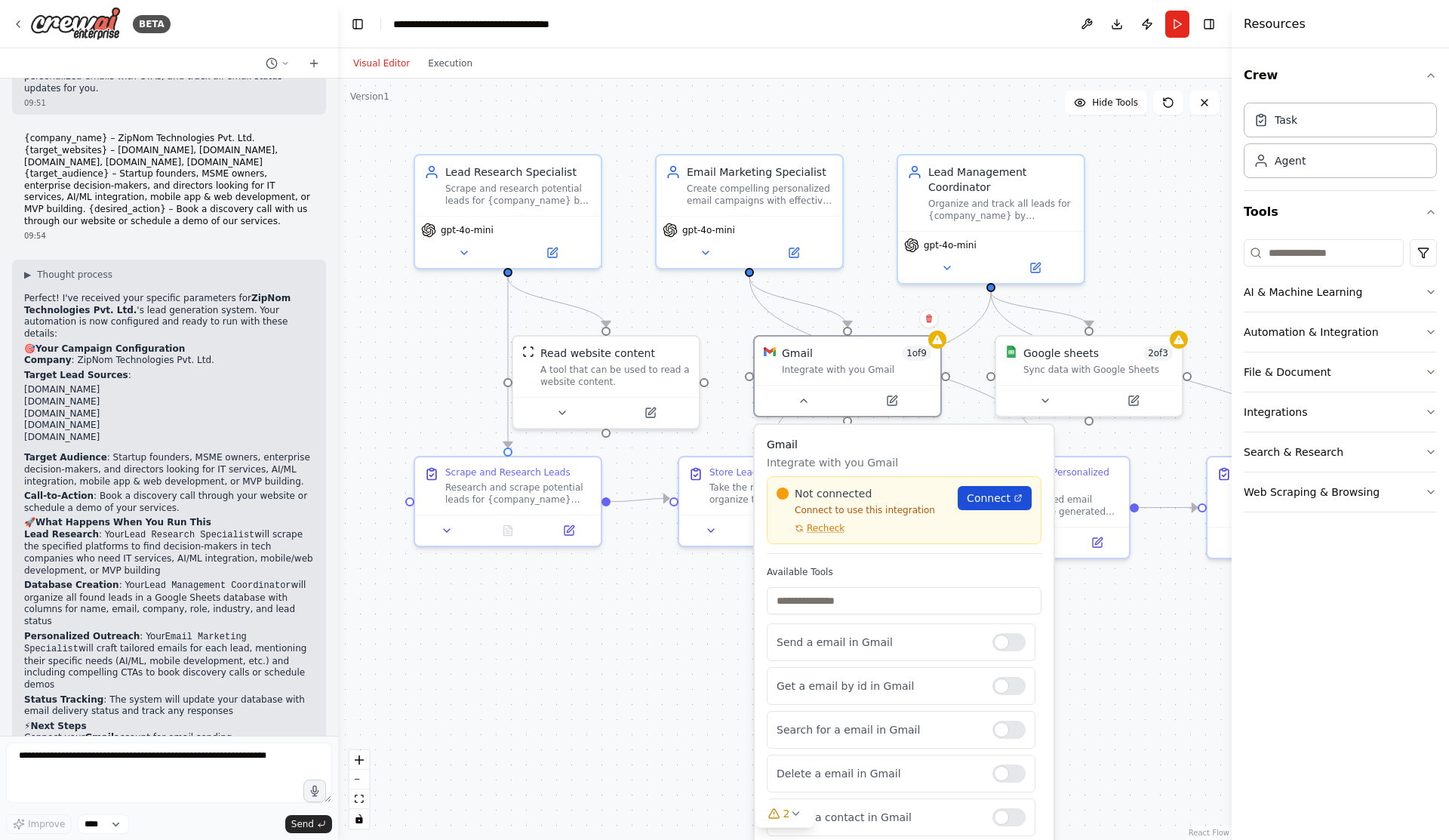
click at [982, 492] on span "Connect" at bounding box center [988, 498] width 44 height 15
click at [69, 747] on textarea at bounding box center [169, 773] width 326 height 60
paste textarea "**********"
type textarea "**********"
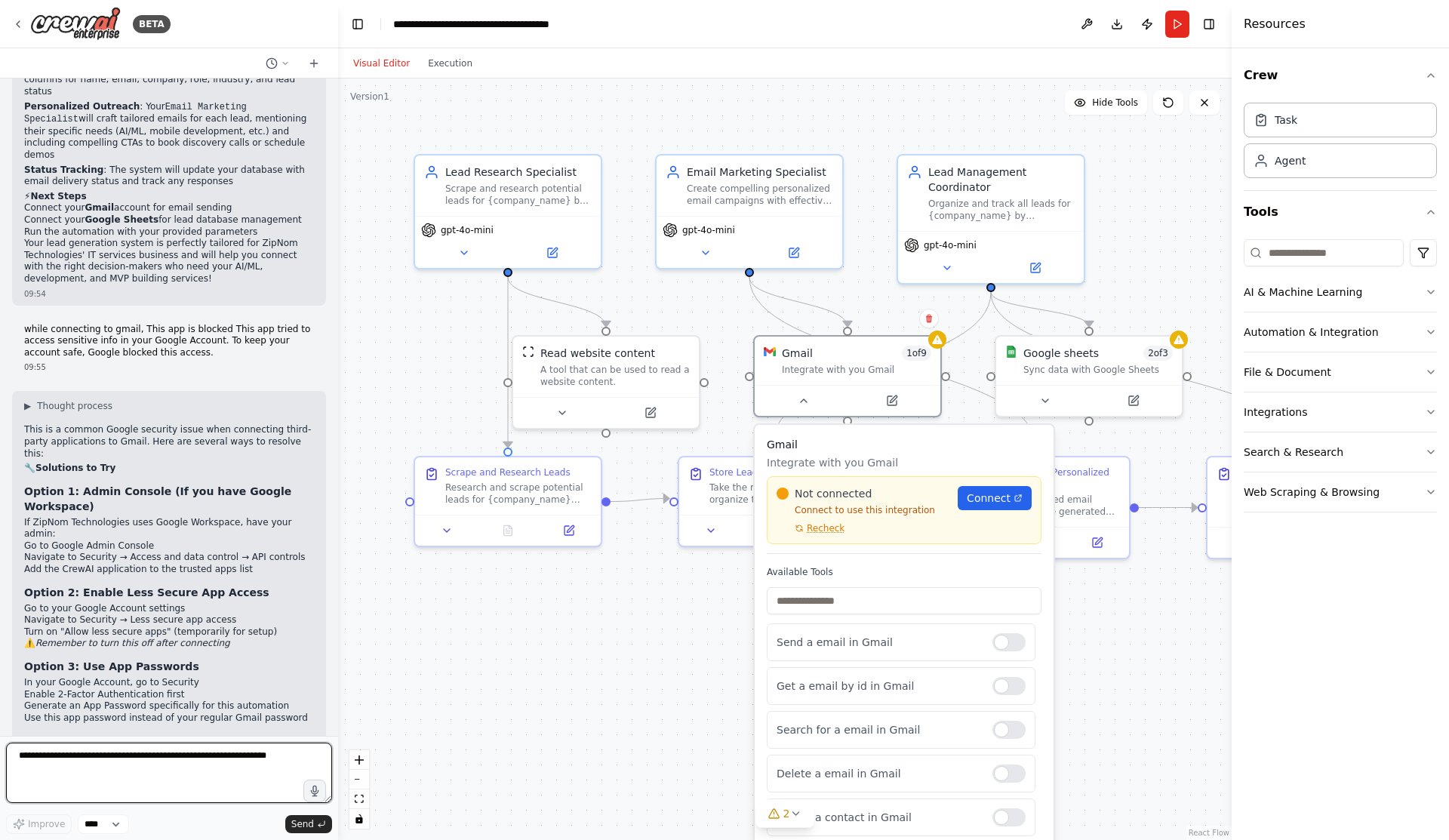
scroll to position [2143, 0]
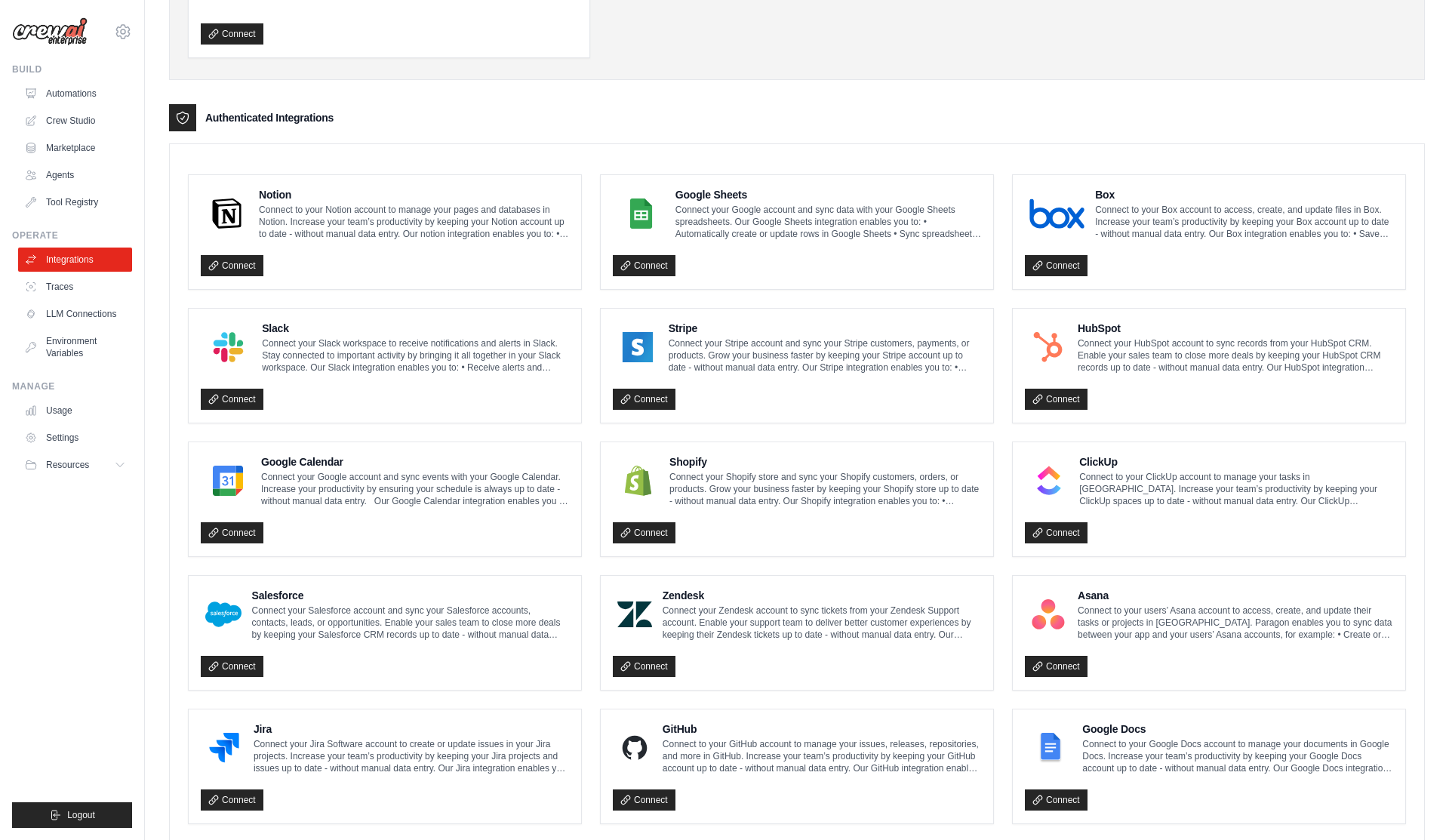
scroll to position [576, 0]
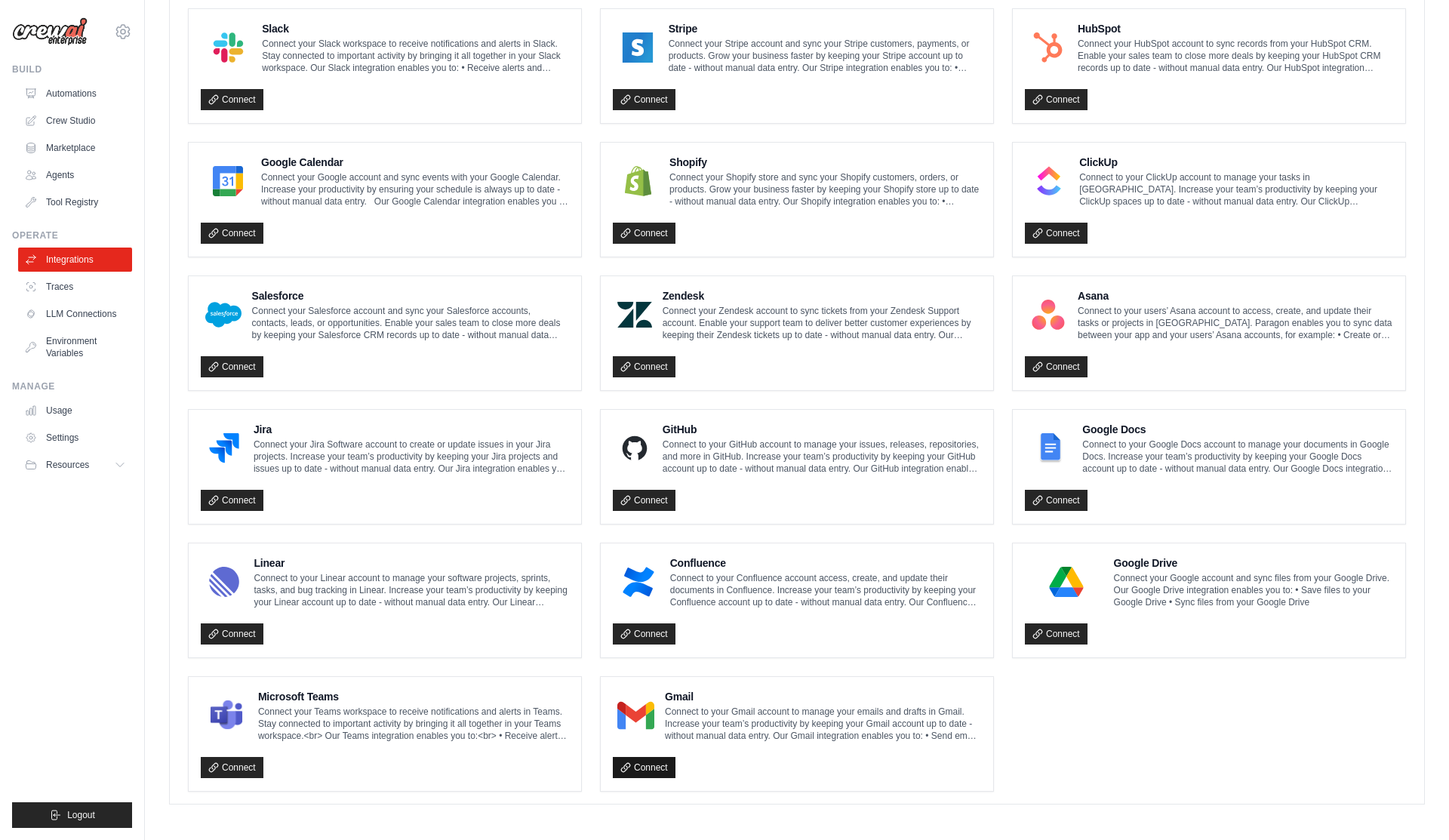
click at [648, 762] on link "Connect" at bounding box center [643, 767] width 63 height 21
